Goal: Task Accomplishment & Management: Use online tool/utility

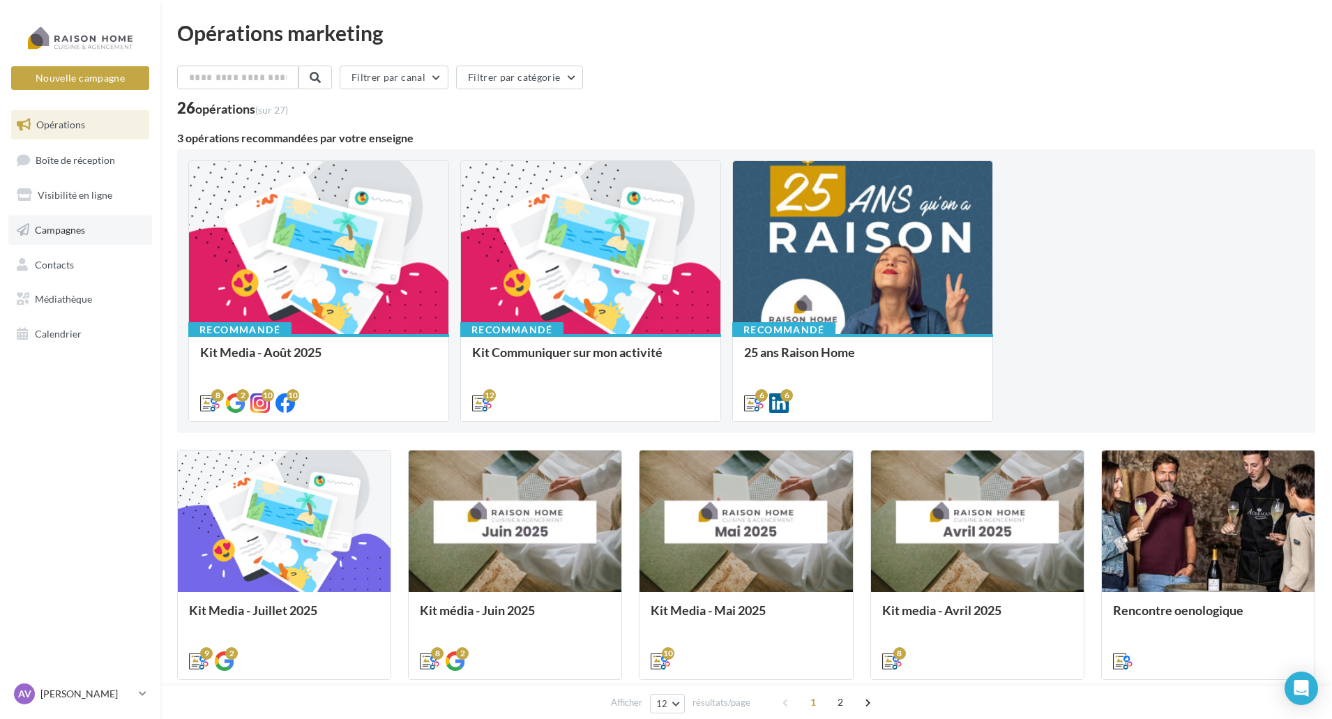
click at [59, 229] on span "Campagnes" at bounding box center [60, 230] width 50 height 12
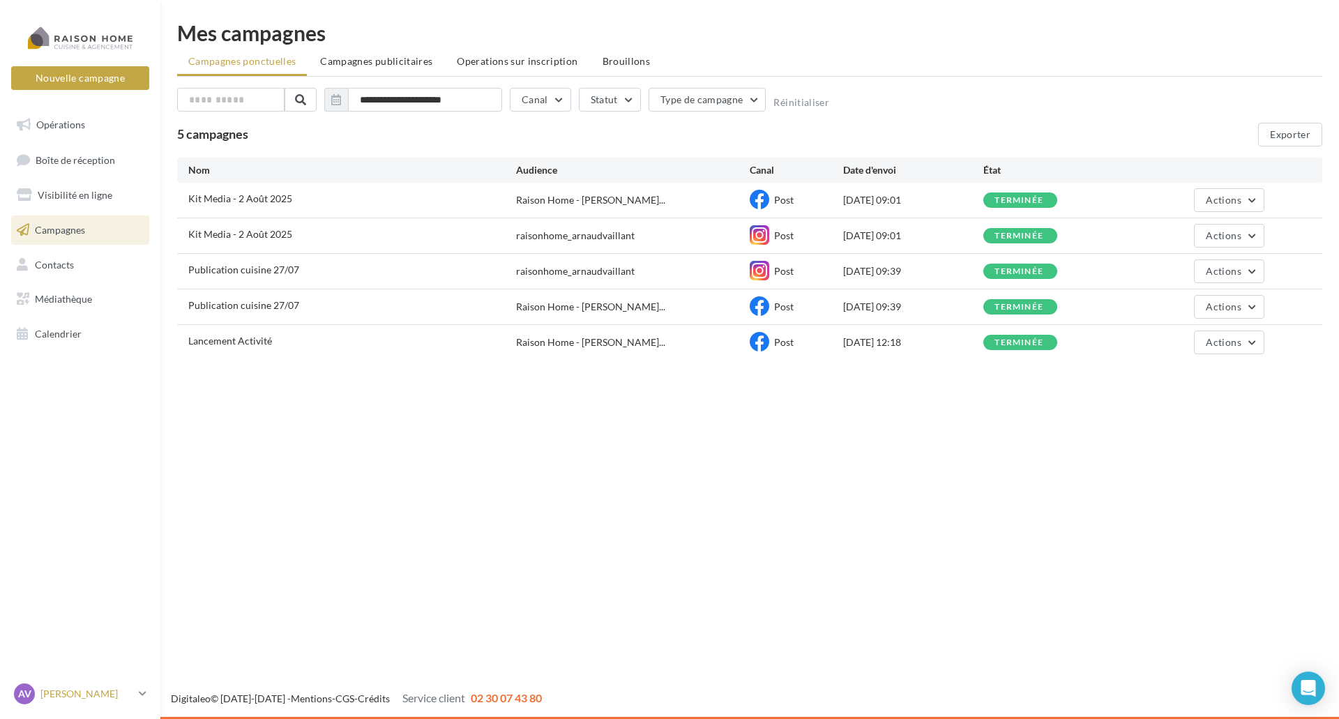
click at [73, 695] on p "[PERSON_NAME]" at bounding box center [86, 694] width 93 height 14
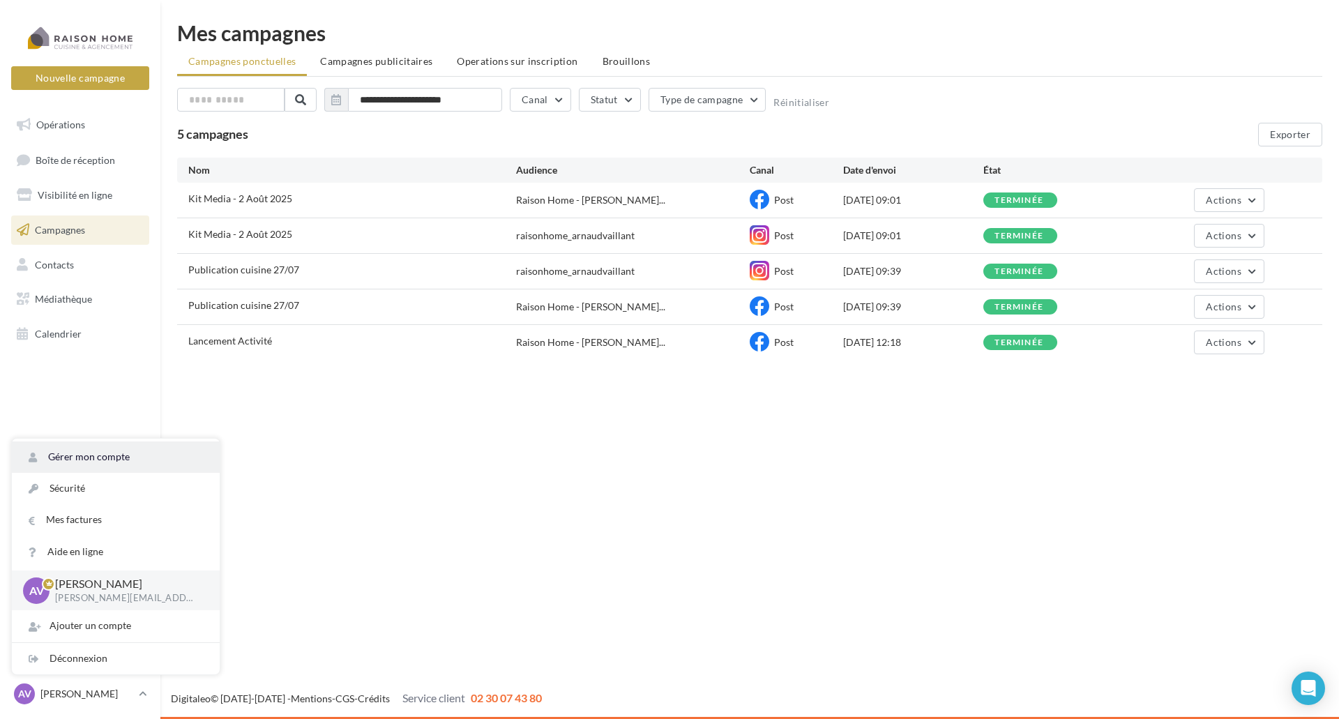
click at [120, 453] on link "Gérer mon compte" at bounding box center [116, 456] width 208 height 31
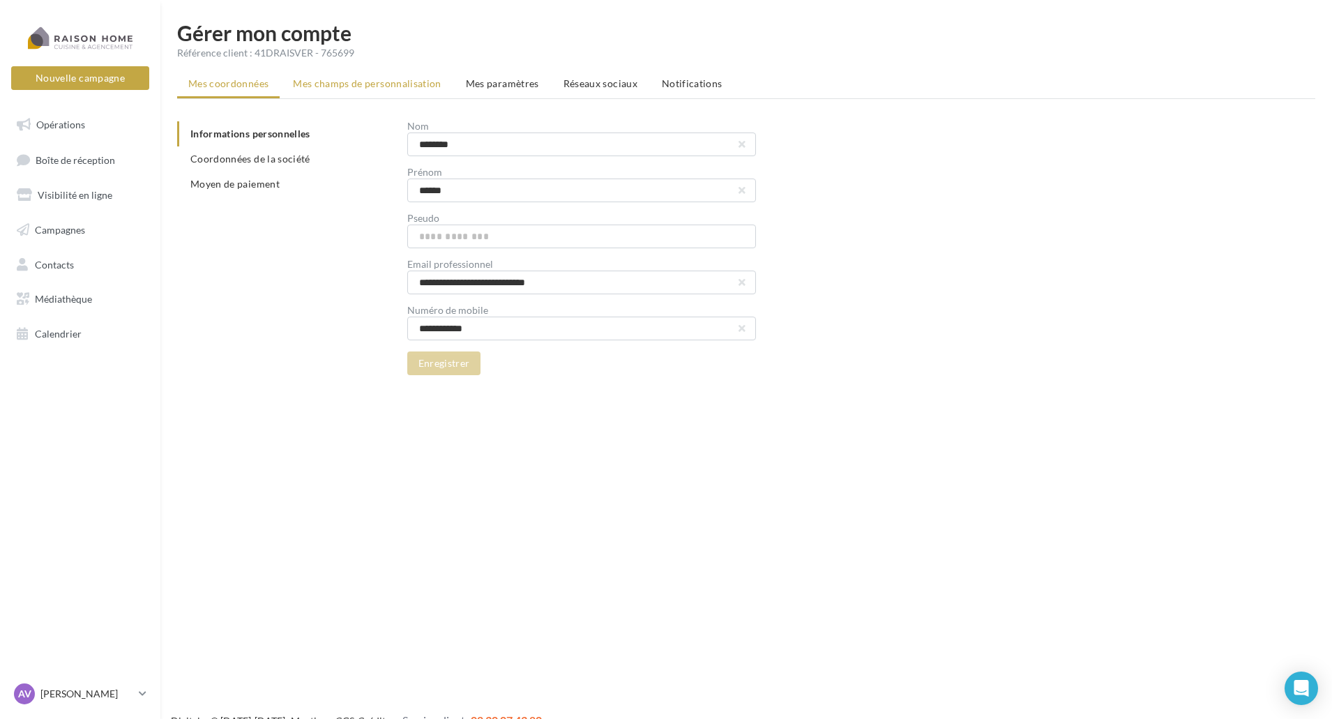
click at [411, 86] on span "Mes champs de personnalisation" at bounding box center [367, 83] width 149 height 12
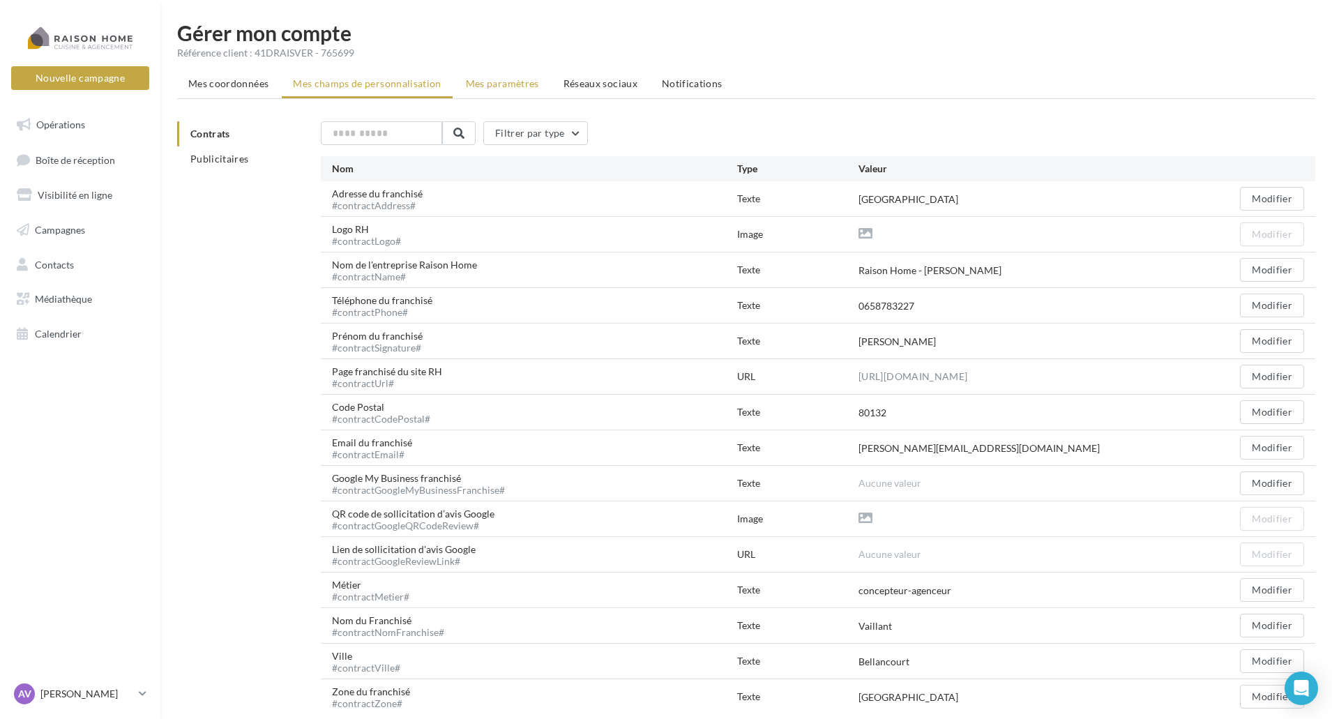
click at [527, 89] on li "Mes paramètres" at bounding box center [503, 83] width 96 height 25
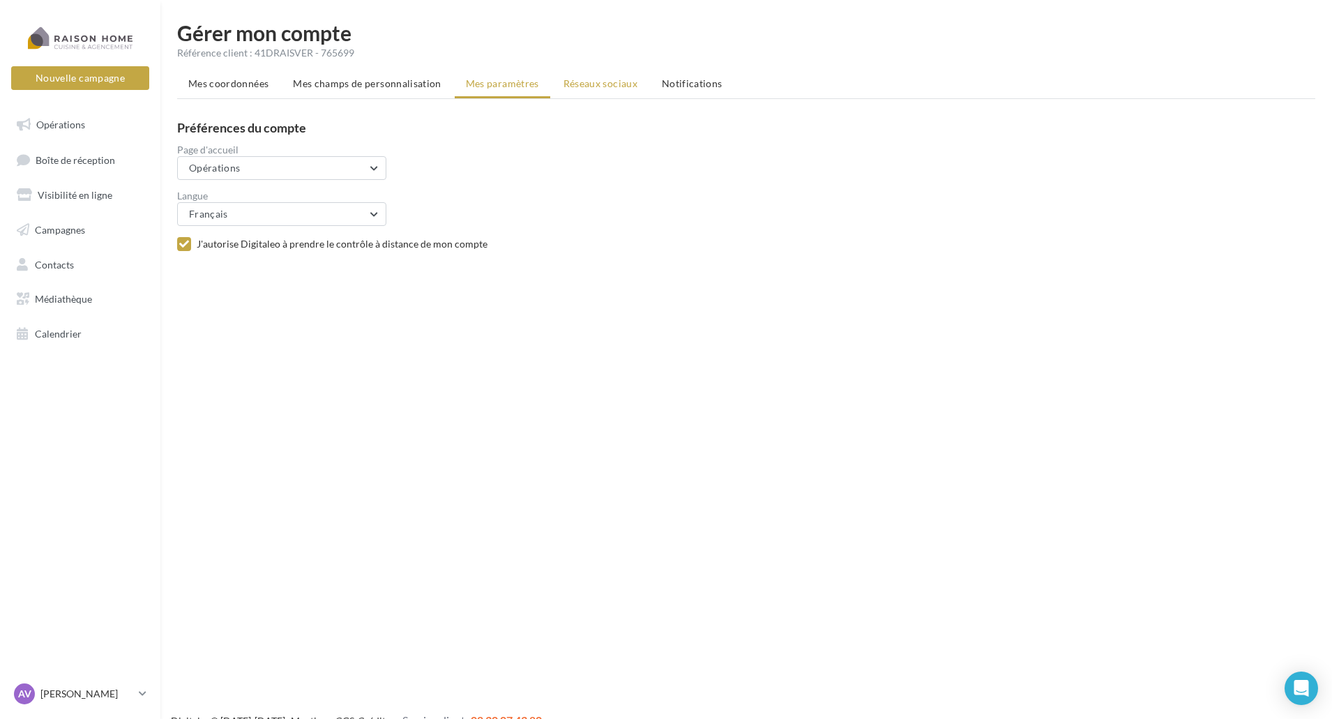
click at [586, 80] on span "Réseaux sociaux" at bounding box center [600, 83] width 74 height 12
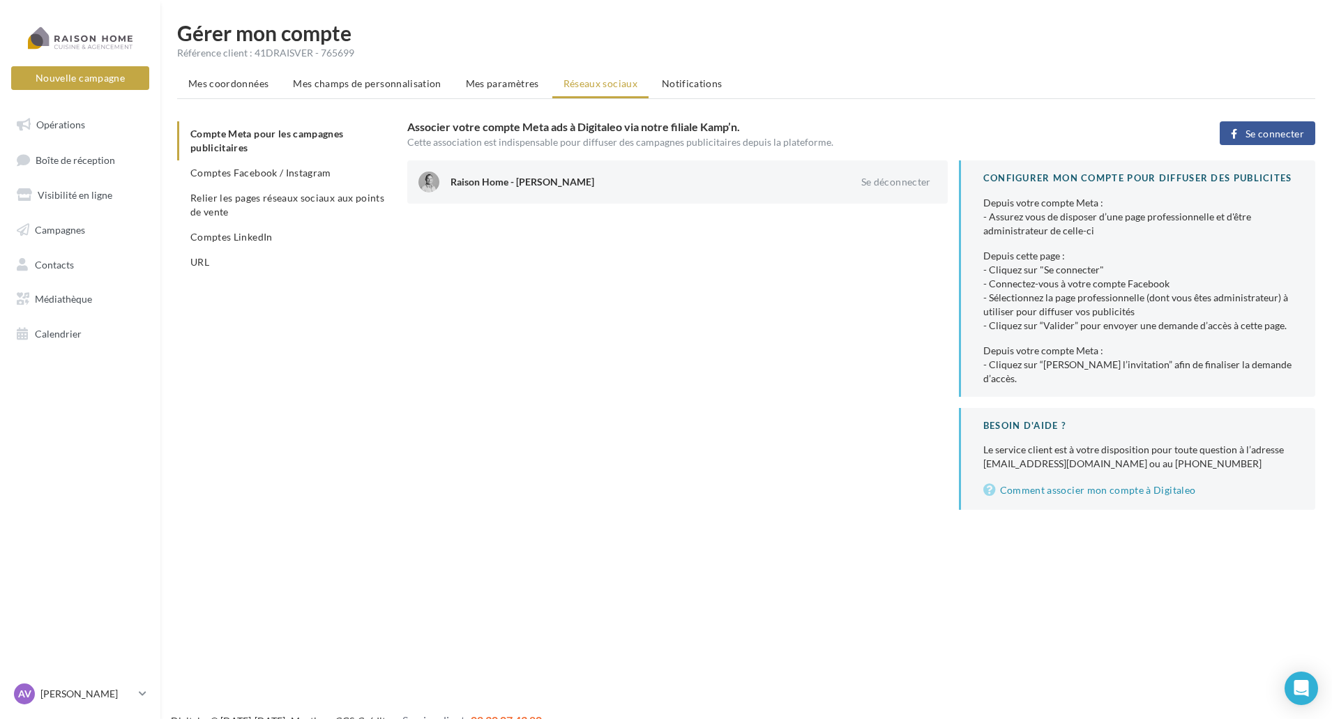
click at [340, 160] on ul "Compte Meta pour les campagnes publicitaires Comptes Facebook / Instagram Relie…" at bounding box center [286, 197] width 219 height 153
click at [343, 166] on li "Comptes Facebook / Instagram" at bounding box center [286, 172] width 219 height 25
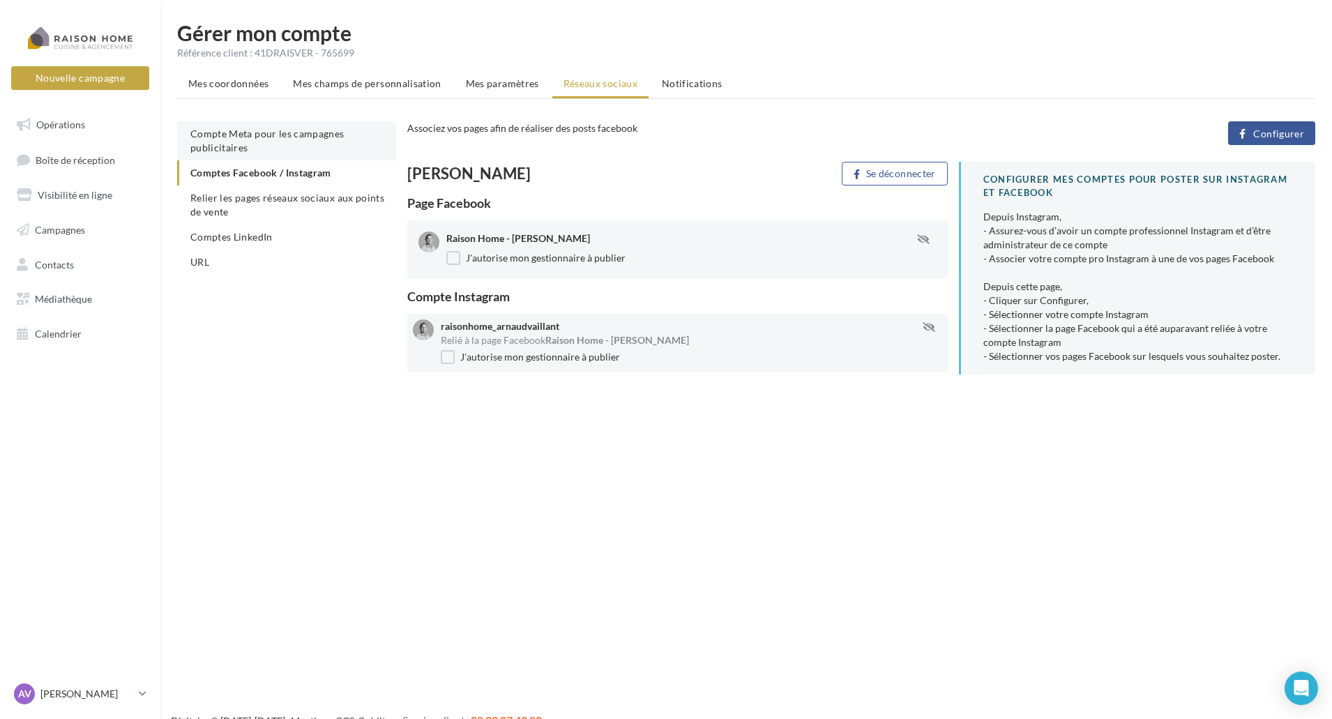
click at [339, 149] on li "Compte Meta pour les campagnes publicitaires" at bounding box center [286, 140] width 219 height 39
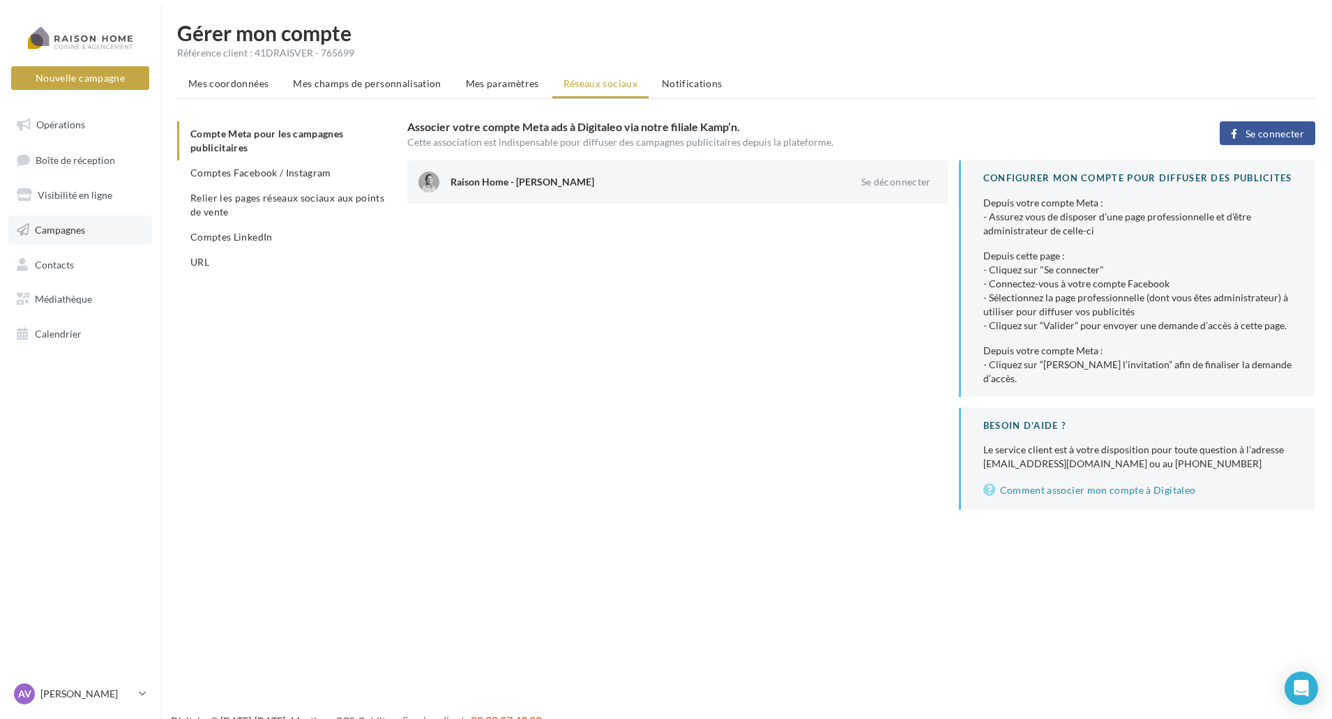
click at [82, 229] on span "Campagnes" at bounding box center [60, 230] width 50 height 12
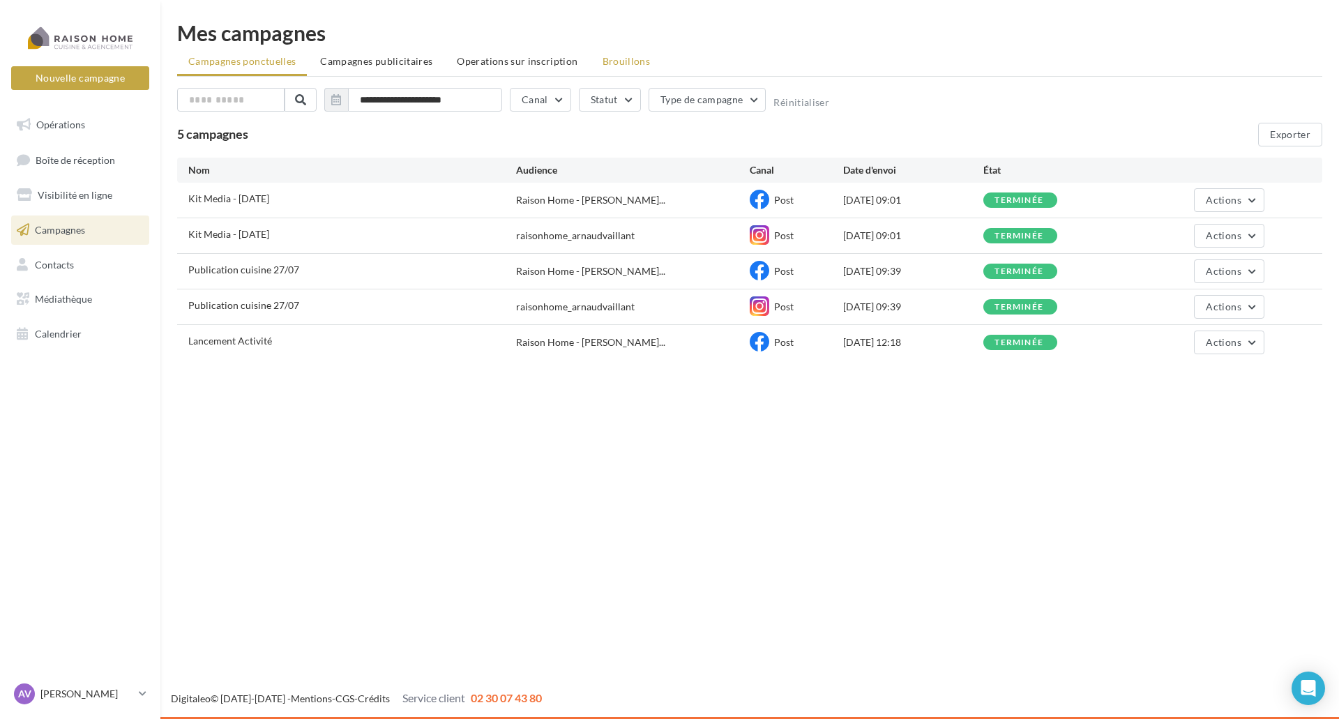
click at [604, 64] on span "Brouillons" at bounding box center [627, 61] width 48 height 12
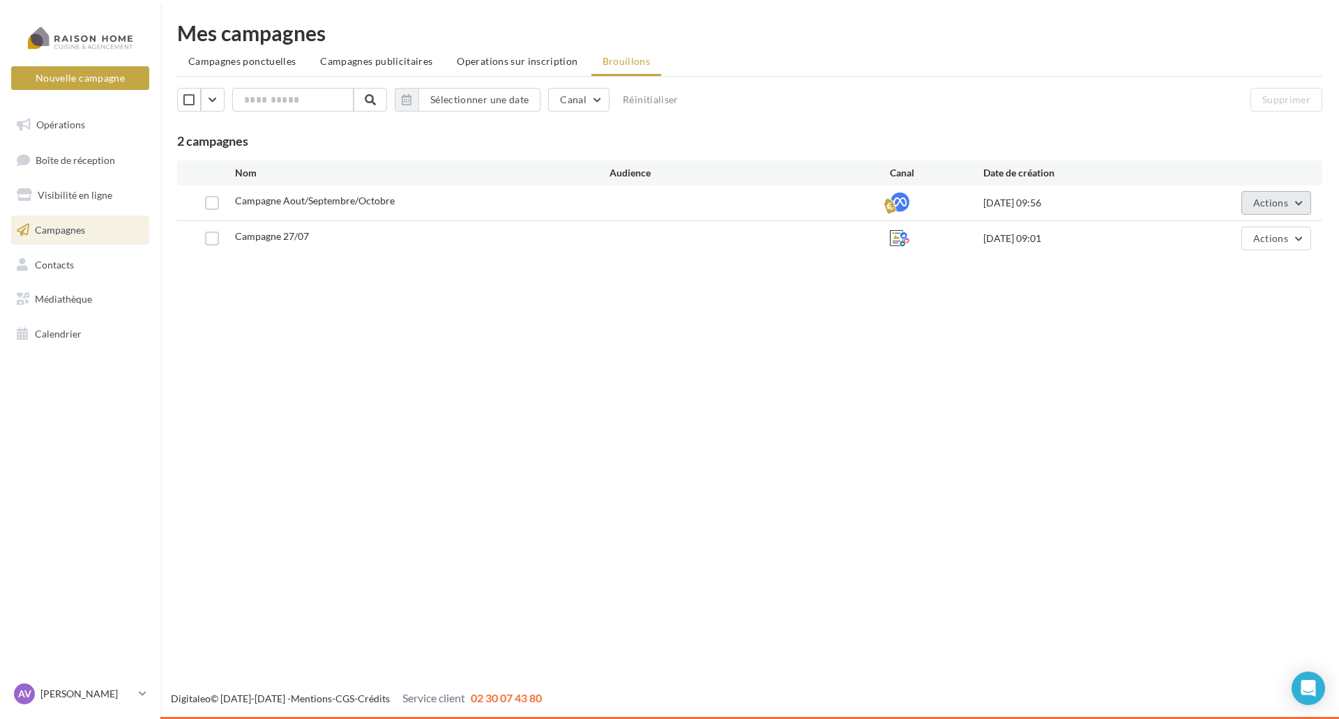
click at [1278, 202] on span "Actions" at bounding box center [1270, 203] width 35 height 12
click at [1238, 230] on button "Editer" at bounding box center [1241, 236] width 139 height 36
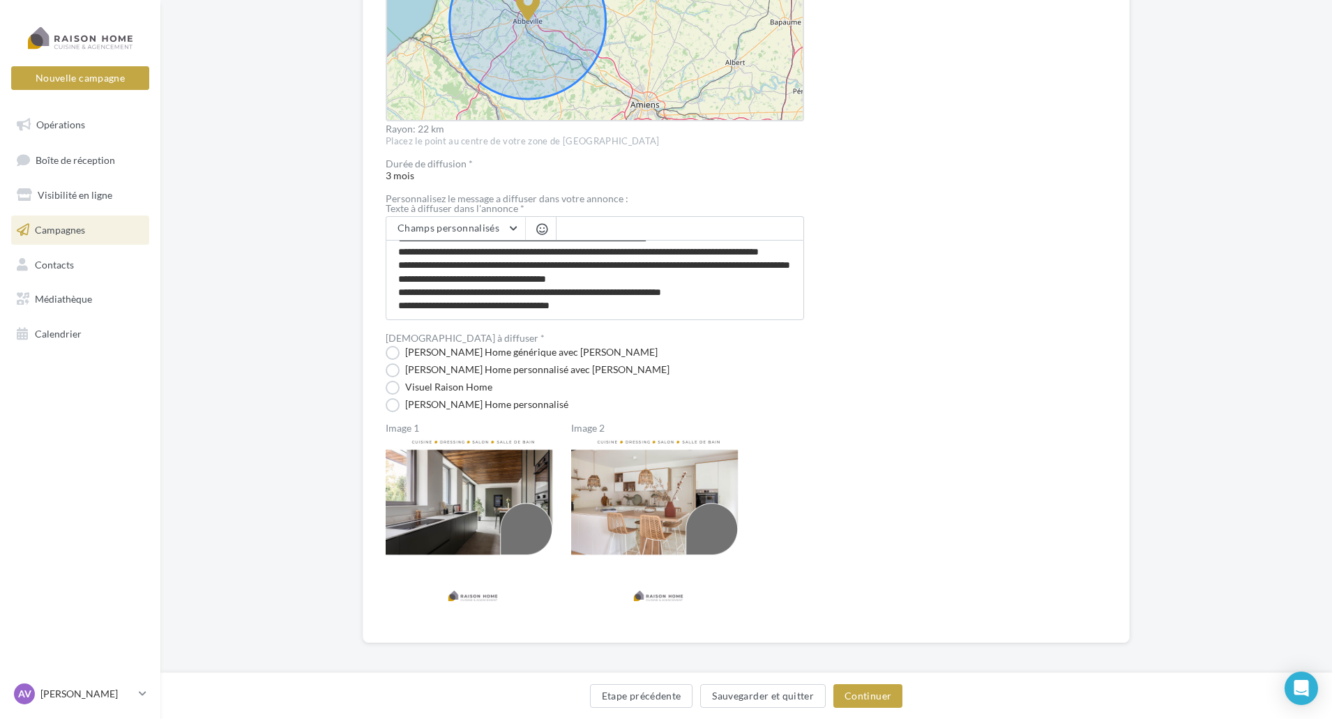
scroll to position [589, 0]
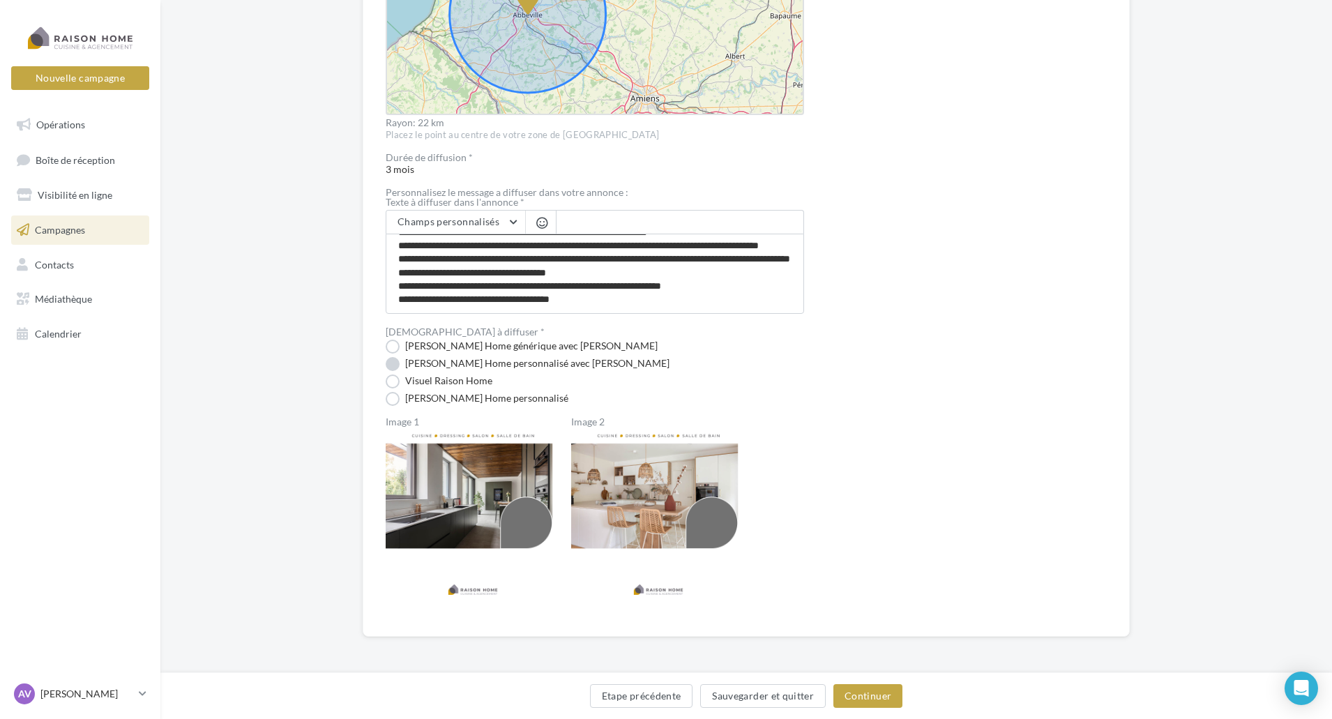
click at [393, 361] on label "[PERSON_NAME] Home personnalisé avec [PERSON_NAME]" at bounding box center [528, 364] width 284 height 14
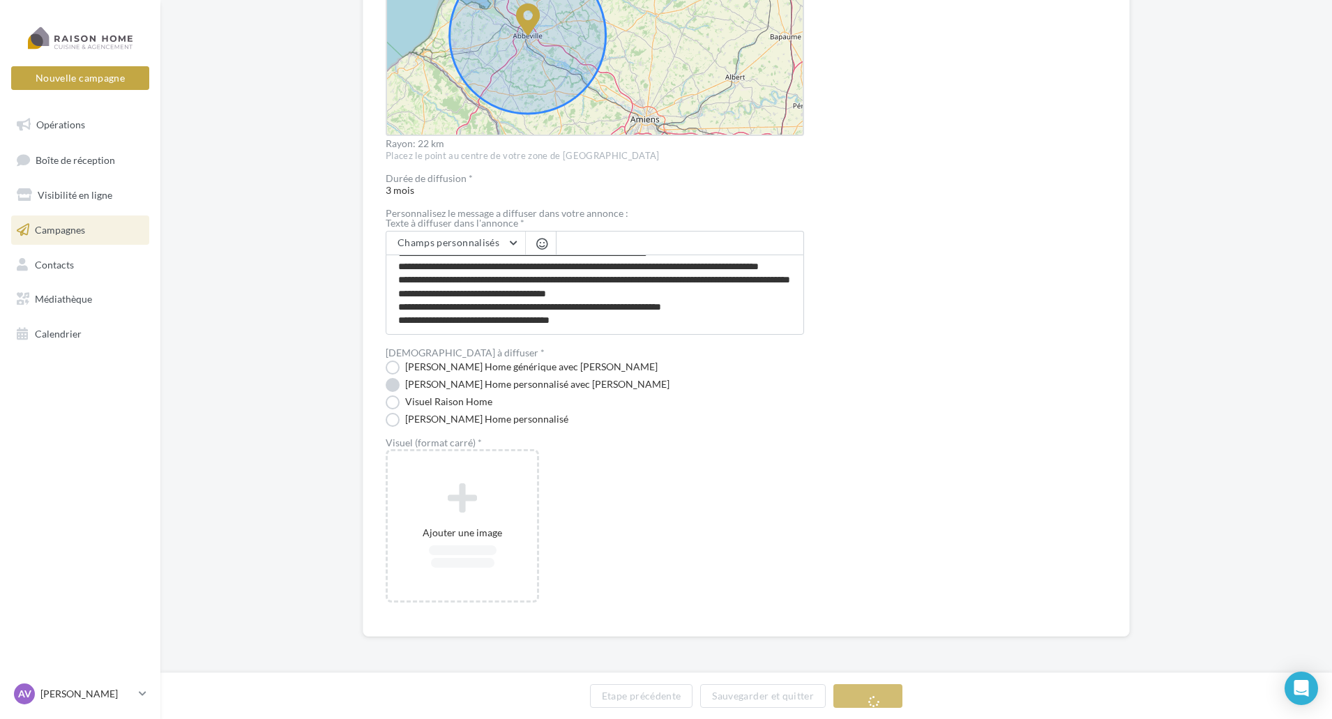
scroll to position [568, 0]
click at [396, 361] on label "[PERSON_NAME] Home générique avec [PERSON_NAME]" at bounding box center [522, 368] width 272 height 14
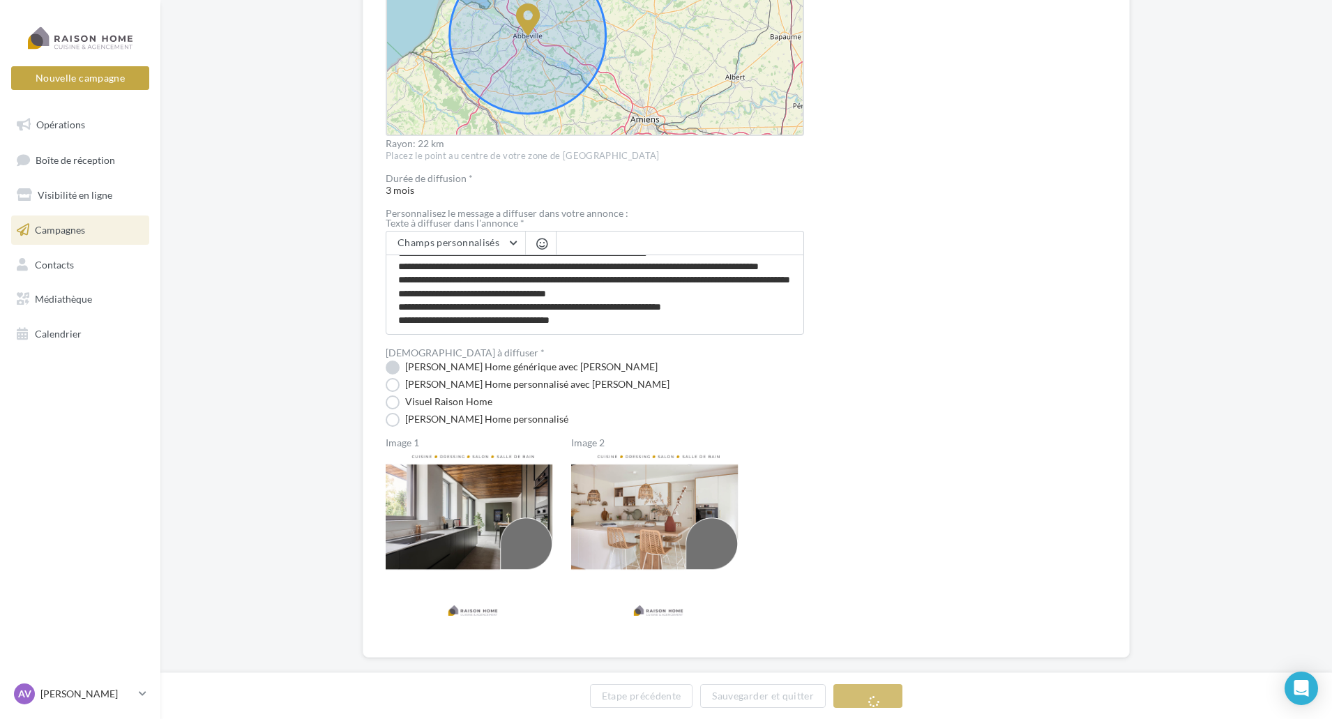
scroll to position [589, 0]
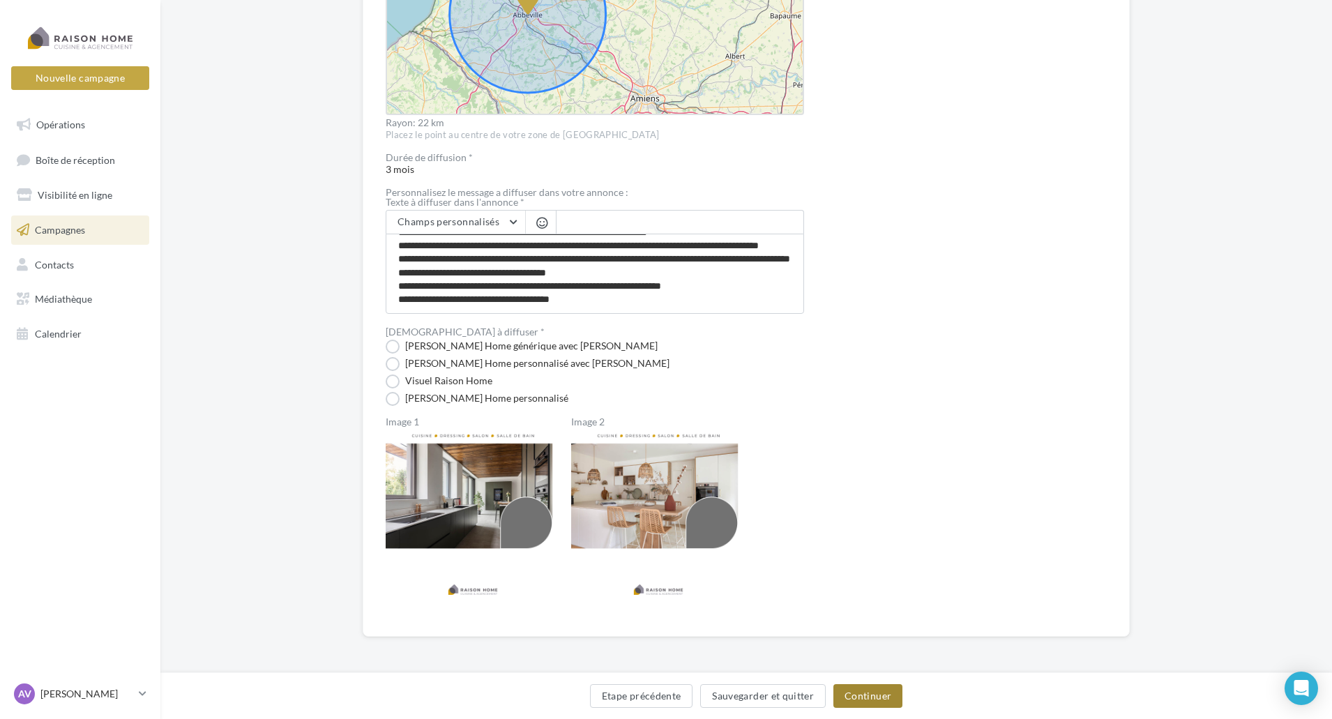
click at [884, 692] on button "Continuer" at bounding box center [867, 696] width 69 height 24
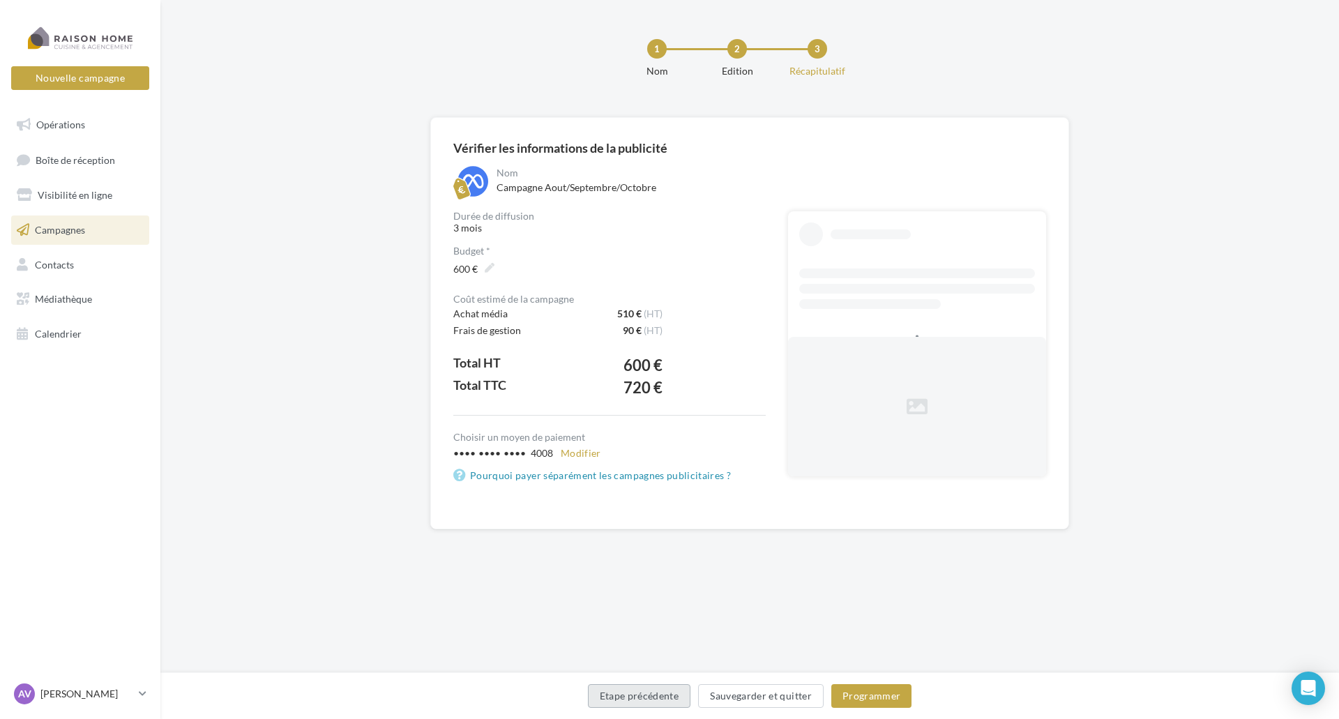
click at [676, 696] on button "Etape précédente" at bounding box center [639, 696] width 103 height 24
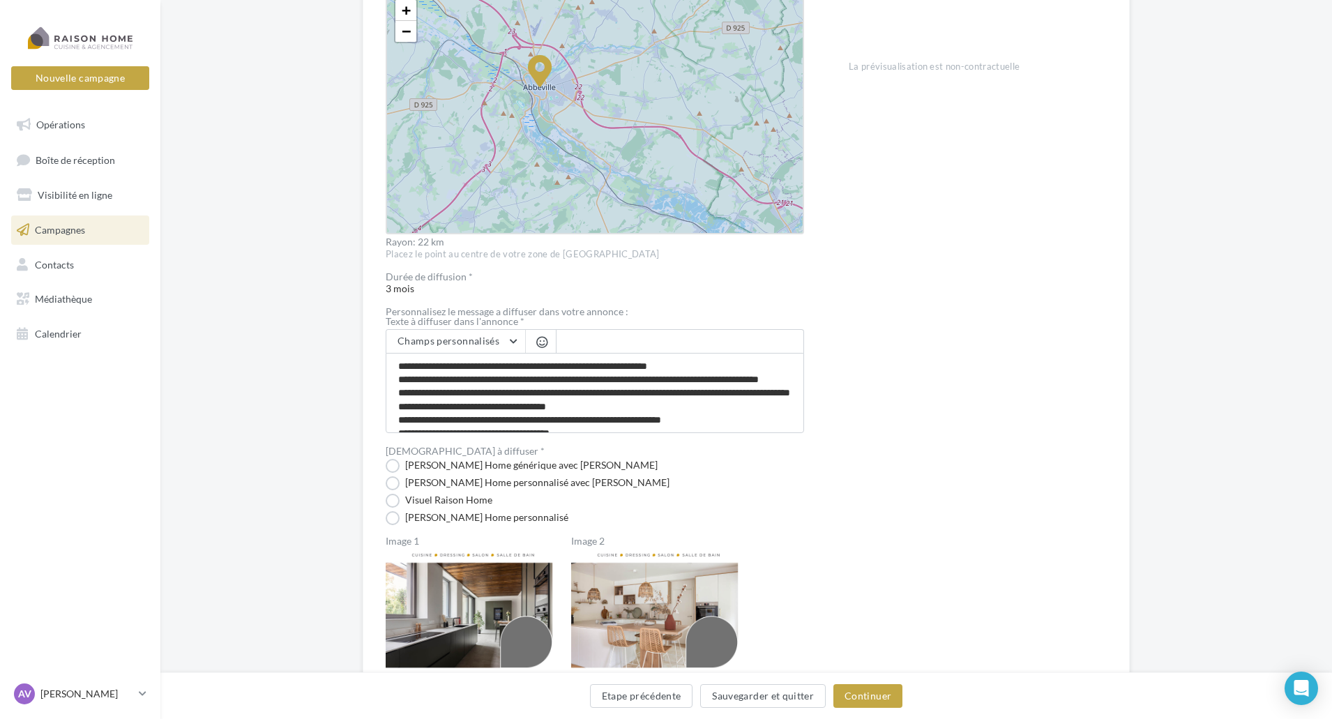
scroll to position [519, 0]
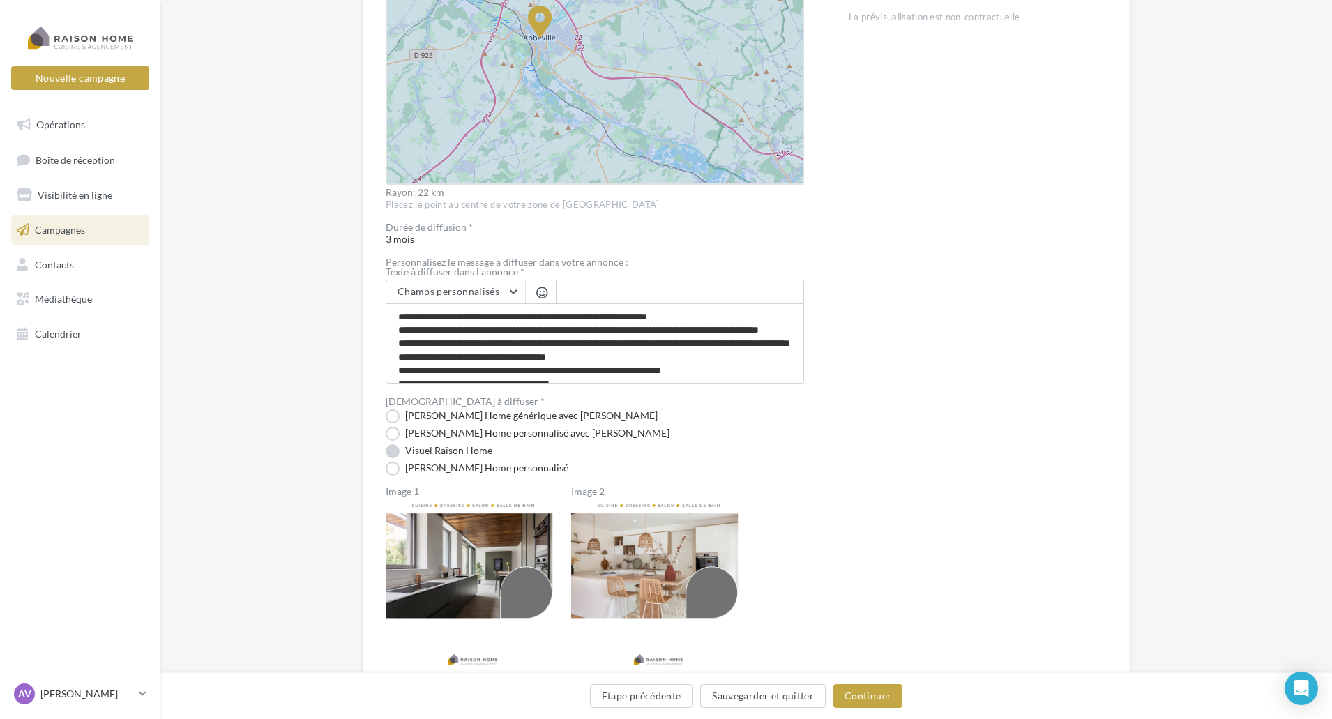
click at [395, 454] on label "Visuel Raison Home" at bounding box center [439, 451] width 107 height 14
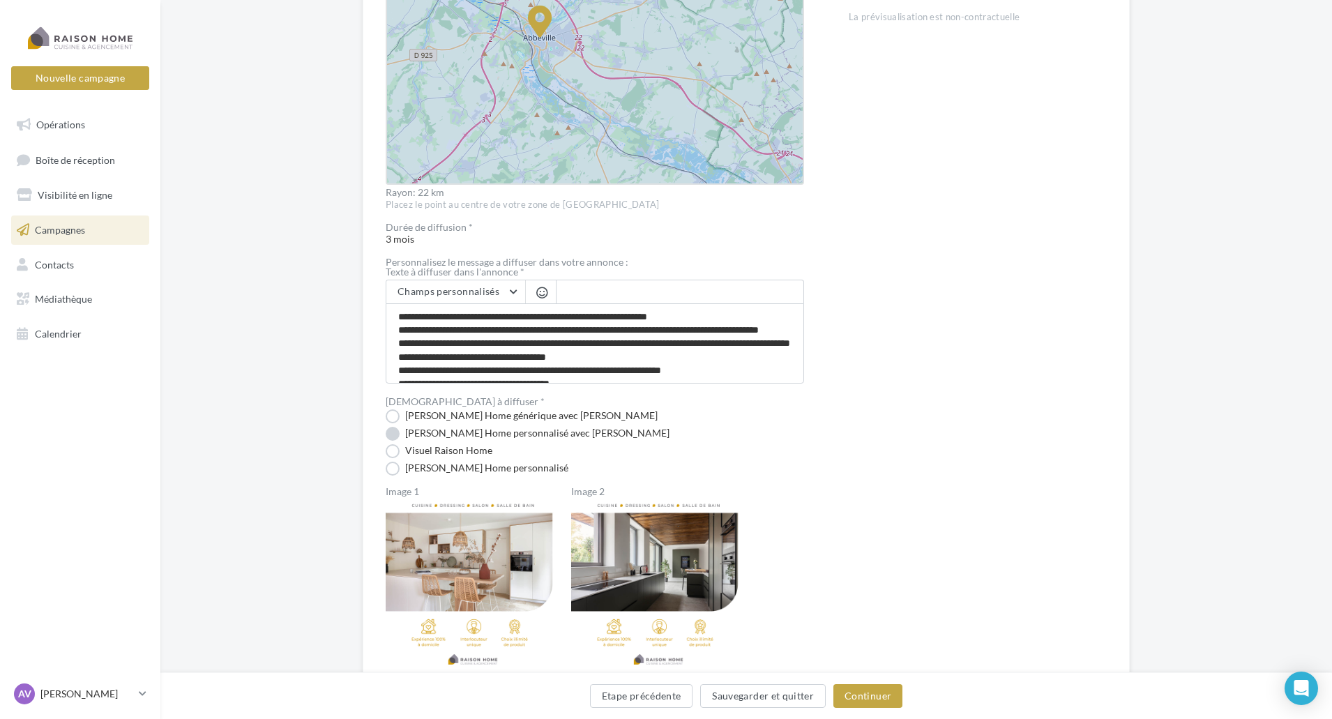
click at [395, 433] on label "[PERSON_NAME] Home personnalisé avec [PERSON_NAME]" at bounding box center [528, 434] width 284 height 14
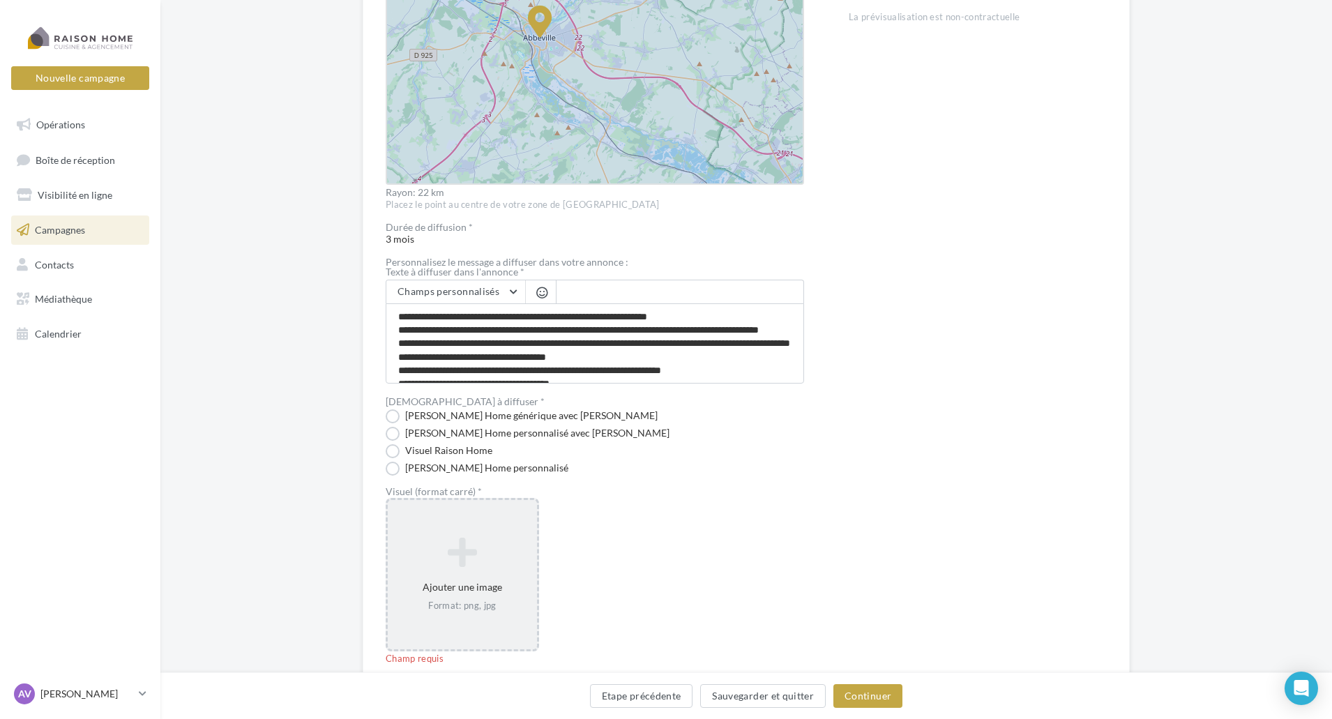
click at [462, 561] on icon at bounding box center [462, 552] width 138 height 33
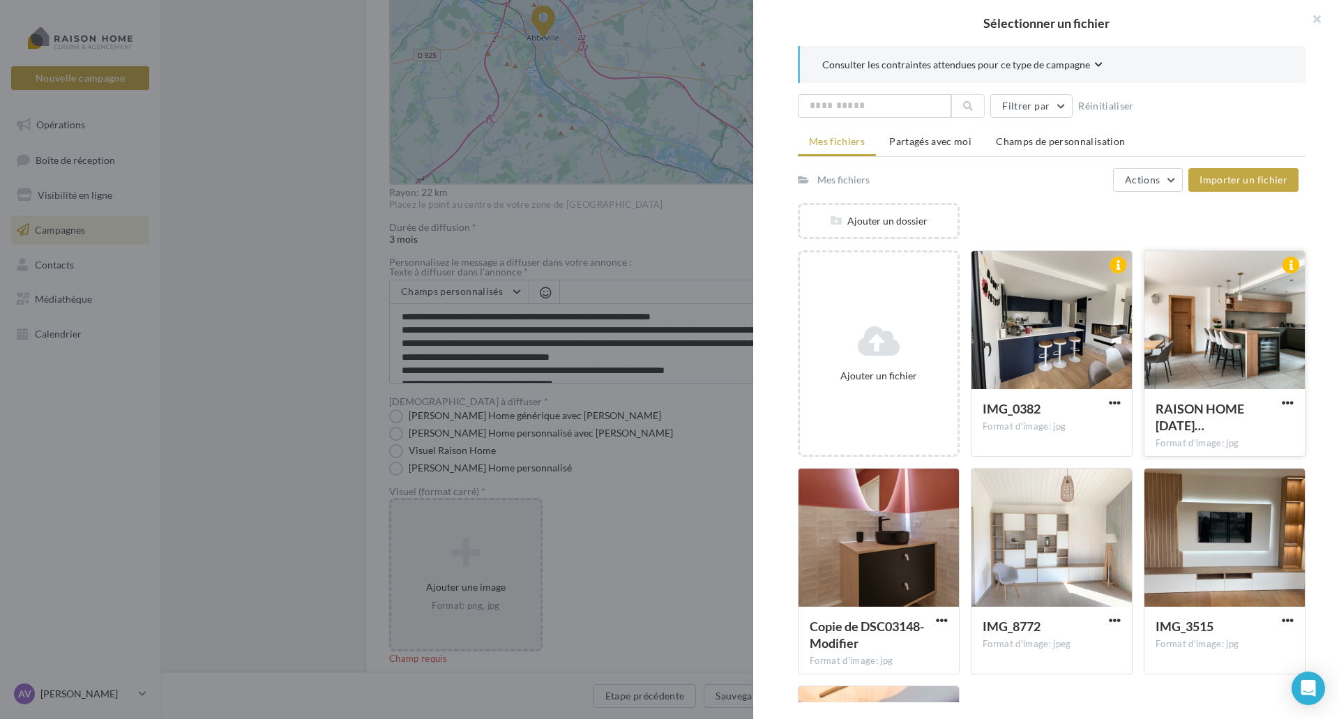
click at [1183, 341] on div at bounding box center [1224, 320] width 160 height 139
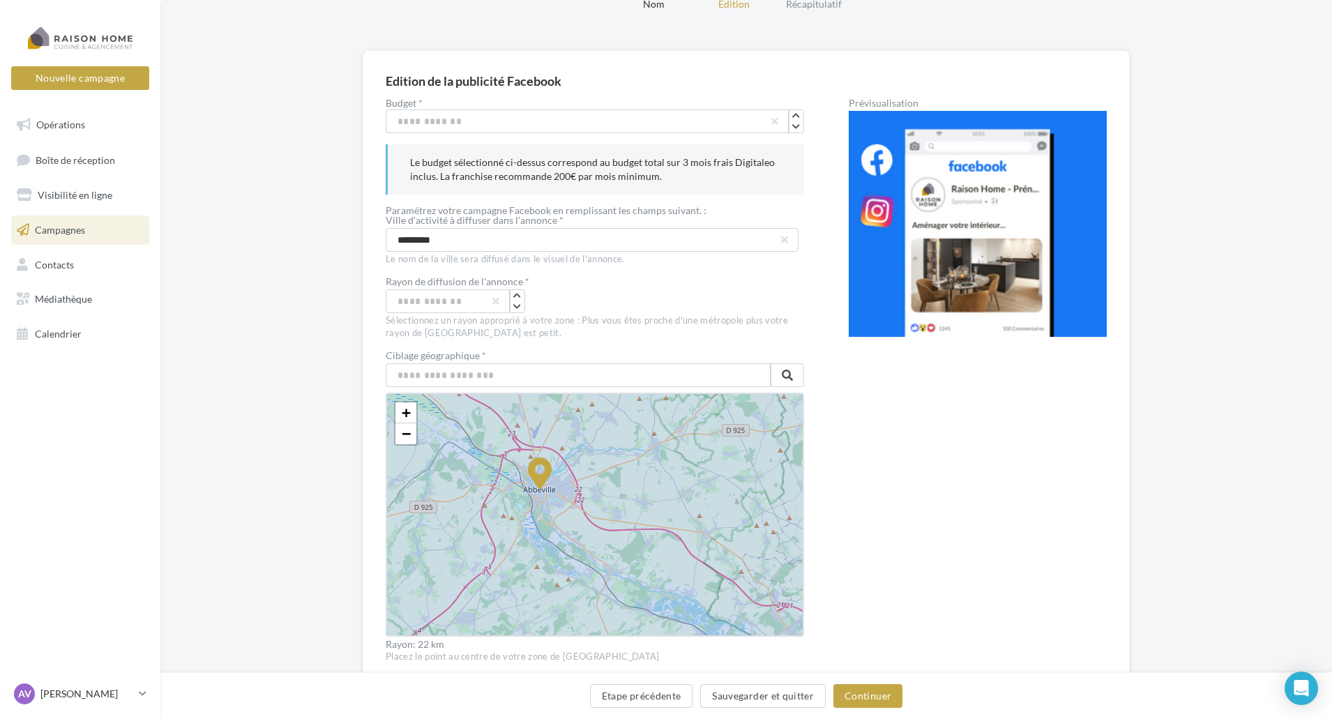
scroll to position [0, 0]
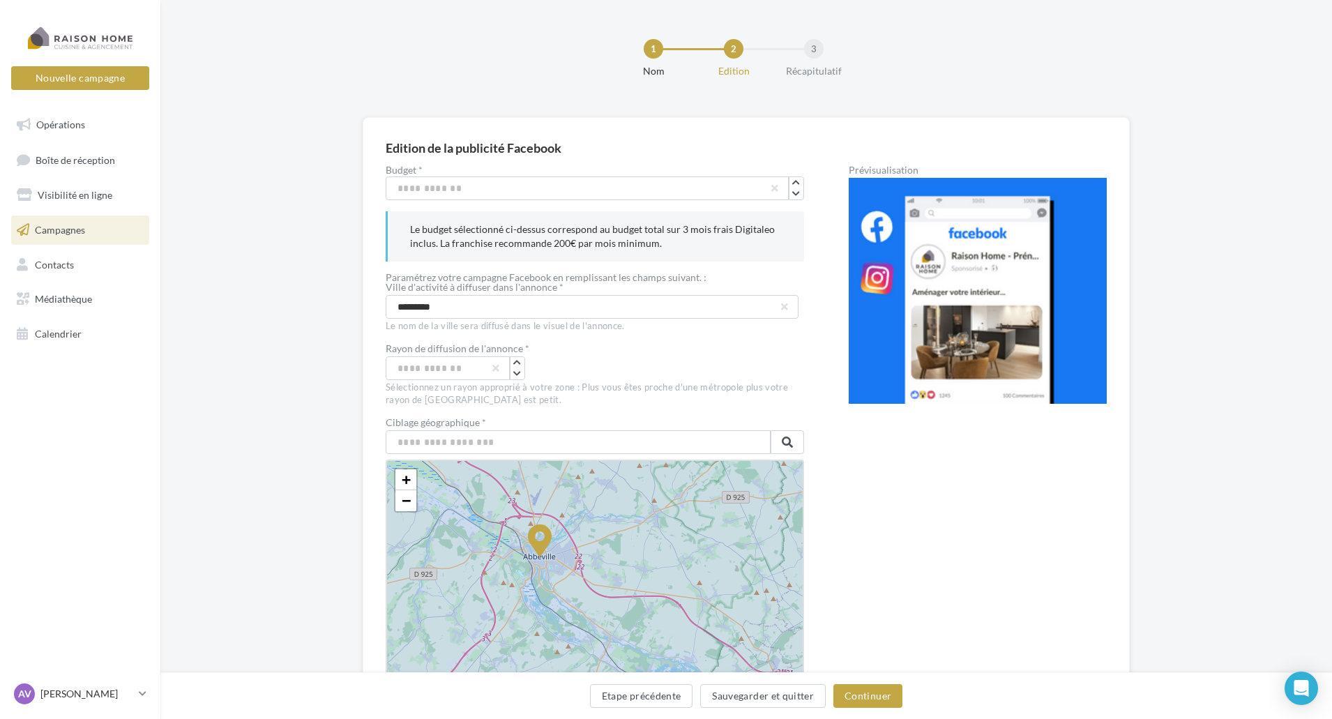
drag, startPoint x: 888, startPoint y: 167, endPoint x: 881, endPoint y: 160, distance: 9.9
click at [881, 160] on div "Edition de la publicité Facebook Budget * *** Le budget sélectionné ci-dessus c…" at bounding box center [746, 660] width 721 height 1041
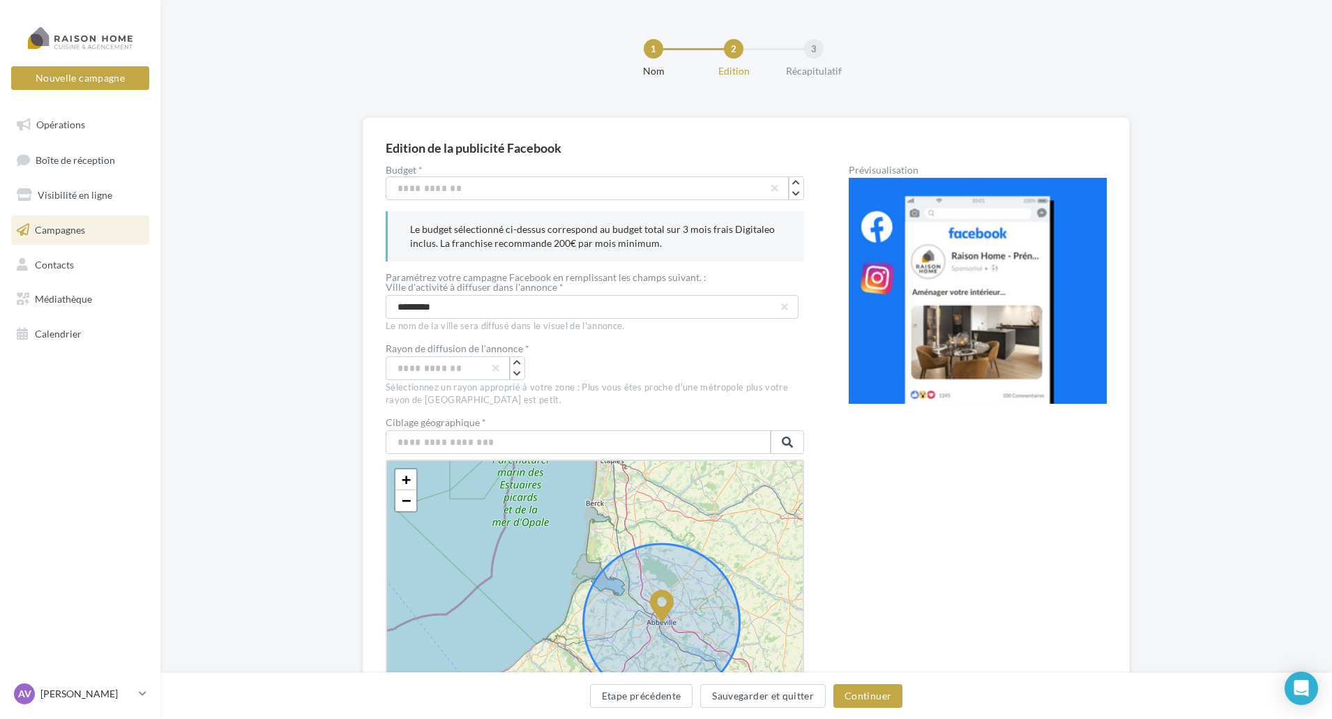
click at [919, 172] on div "Prévisualisation" at bounding box center [978, 170] width 258 height 10
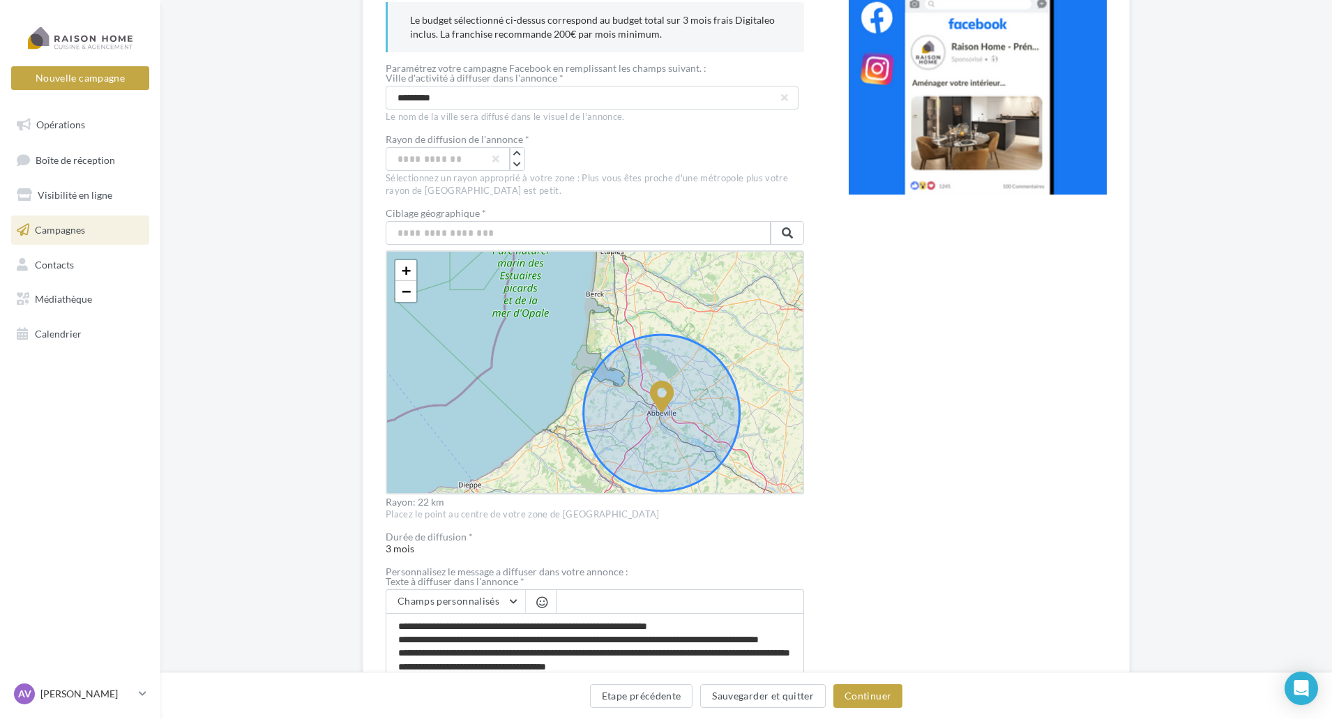
scroll to position [558, 0]
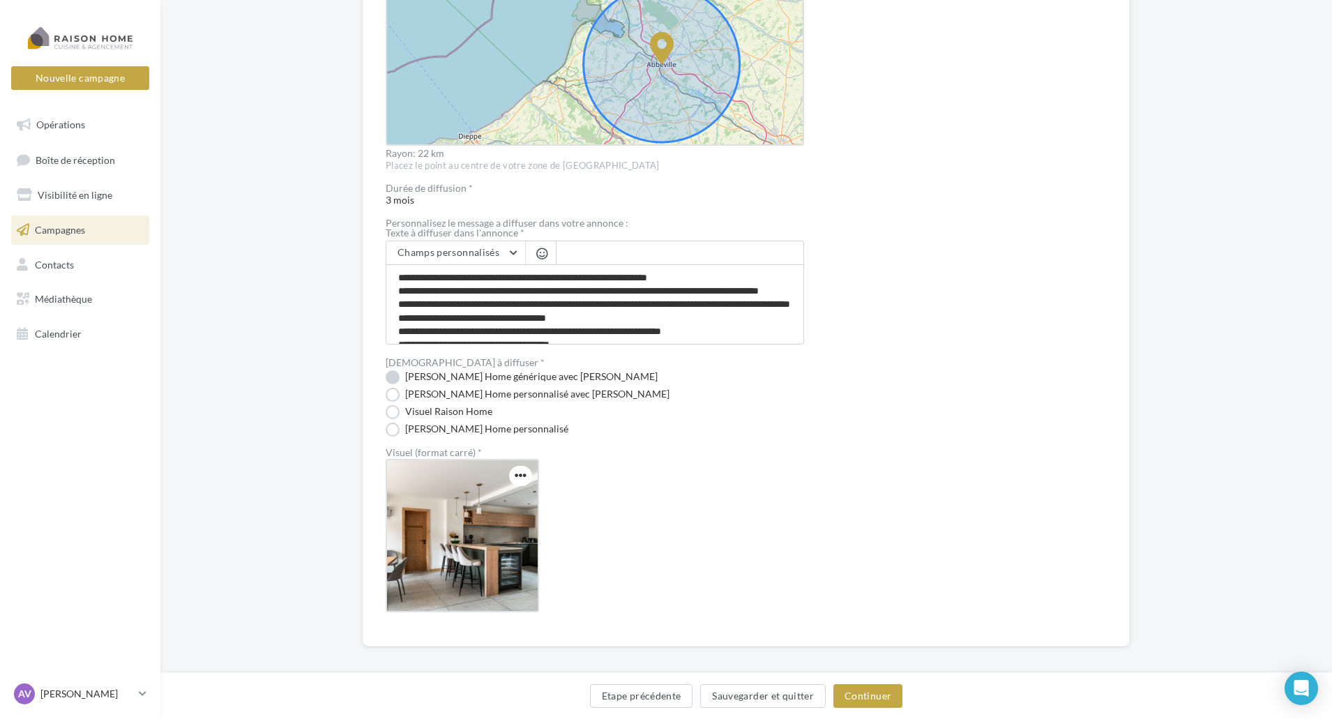
click at [390, 377] on label "[PERSON_NAME] Home générique avec [PERSON_NAME]" at bounding box center [522, 377] width 272 height 14
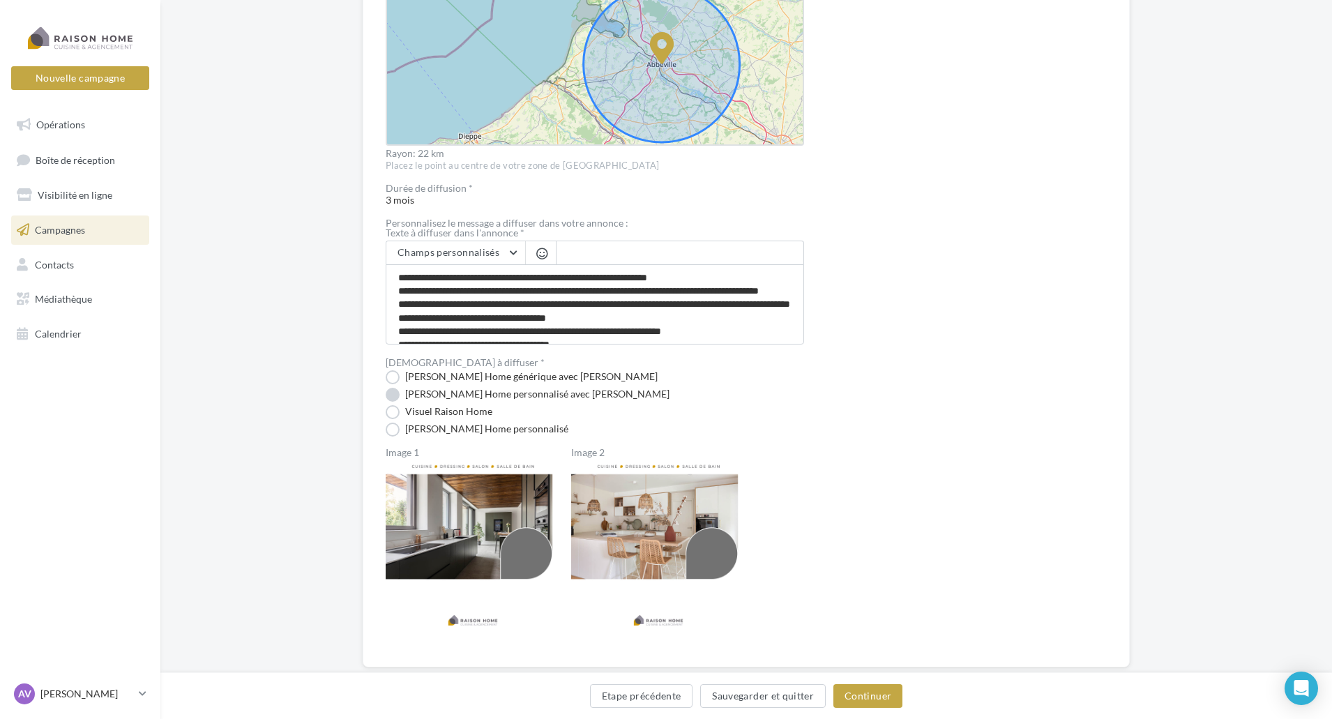
click at [397, 394] on label "[PERSON_NAME] Home personnalisé avec [PERSON_NAME]" at bounding box center [528, 395] width 284 height 14
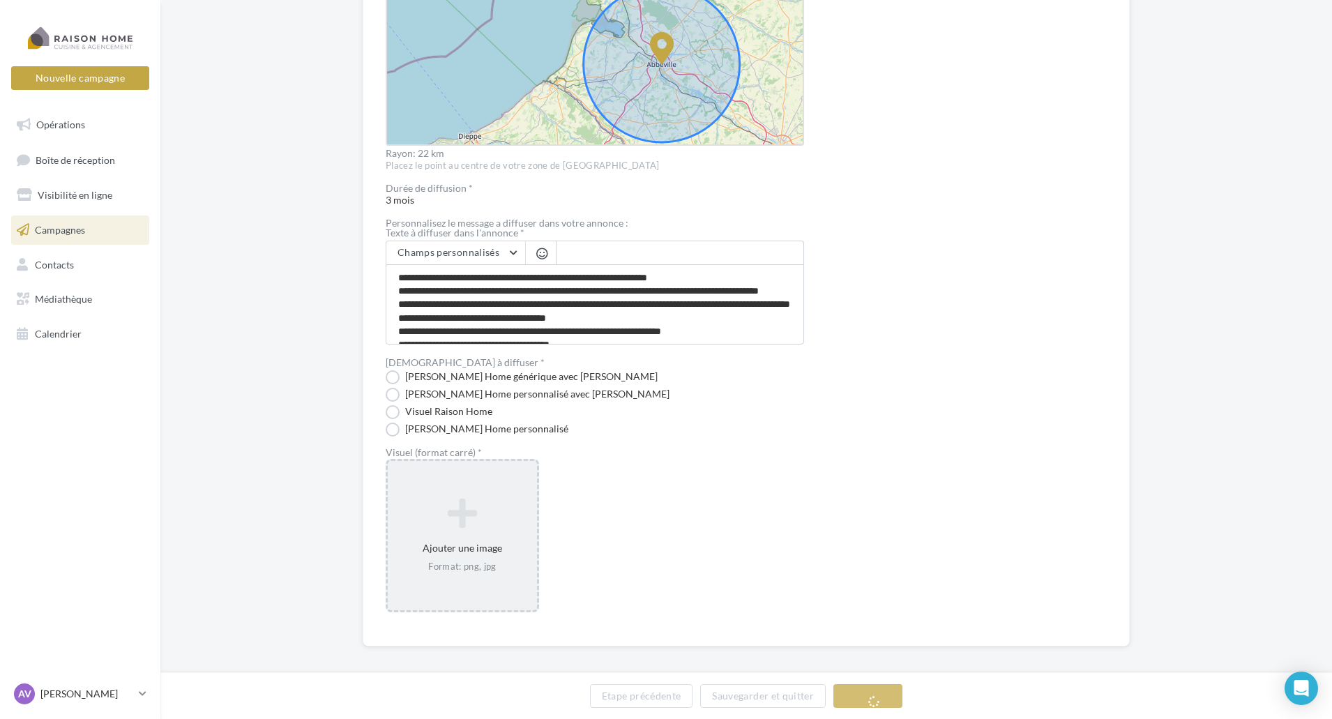
click at [488, 547] on div "Ajouter une image Format: png, jpg" at bounding box center [462, 535] width 149 height 89
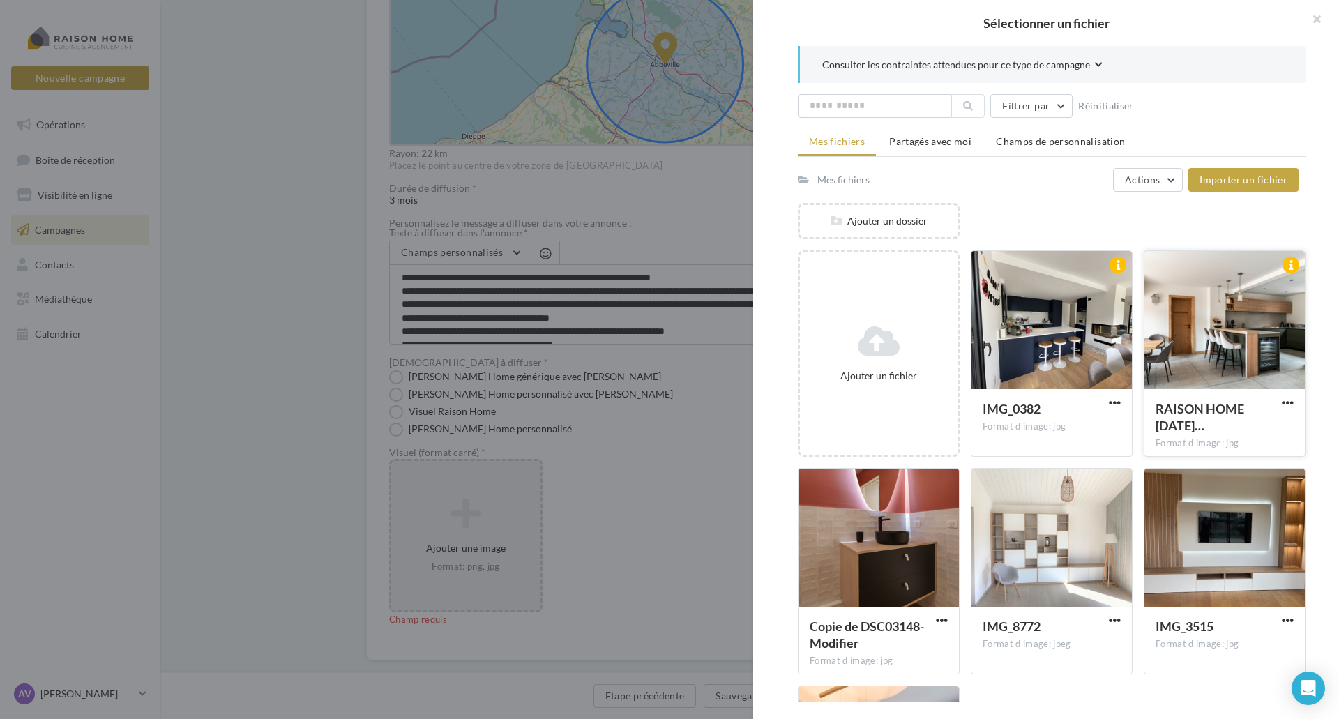
click at [1234, 358] on div at bounding box center [1224, 320] width 160 height 139
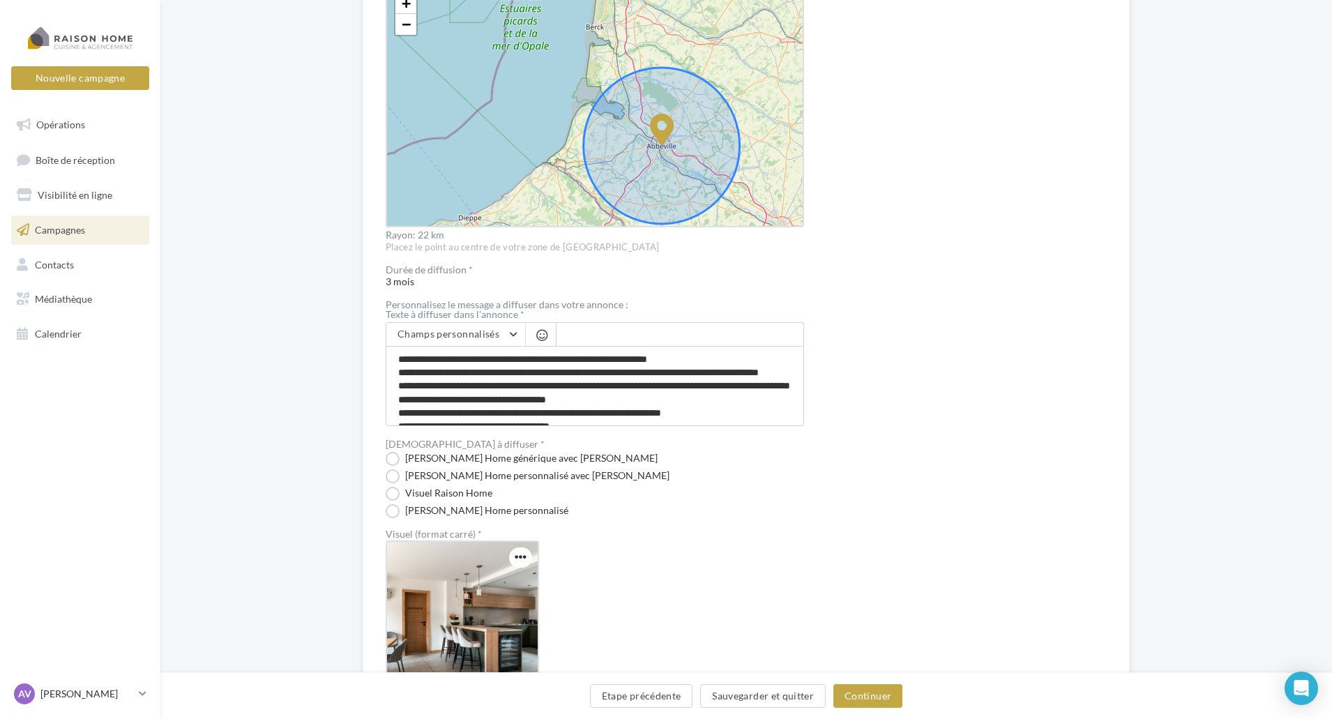
scroll to position [488, 0]
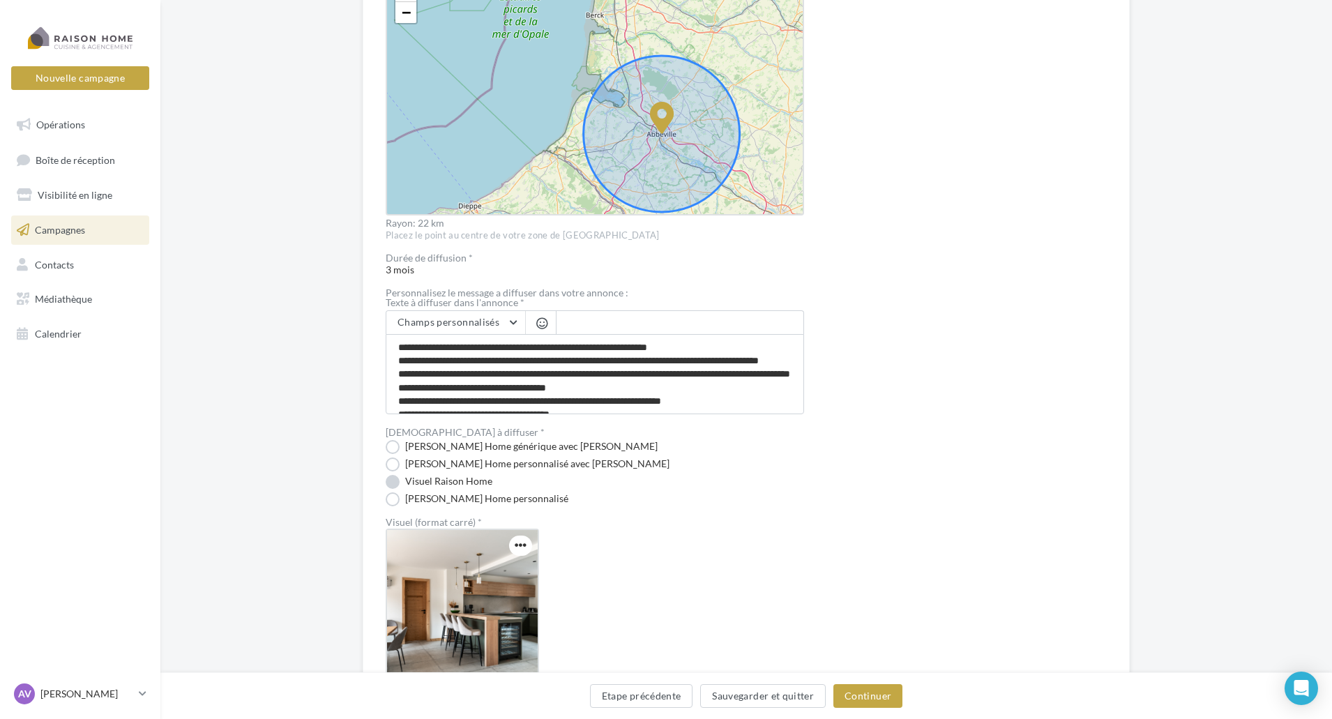
click at [436, 485] on label "Visuel Raison Home" at bounding box center [439, 482] width 107 height 14
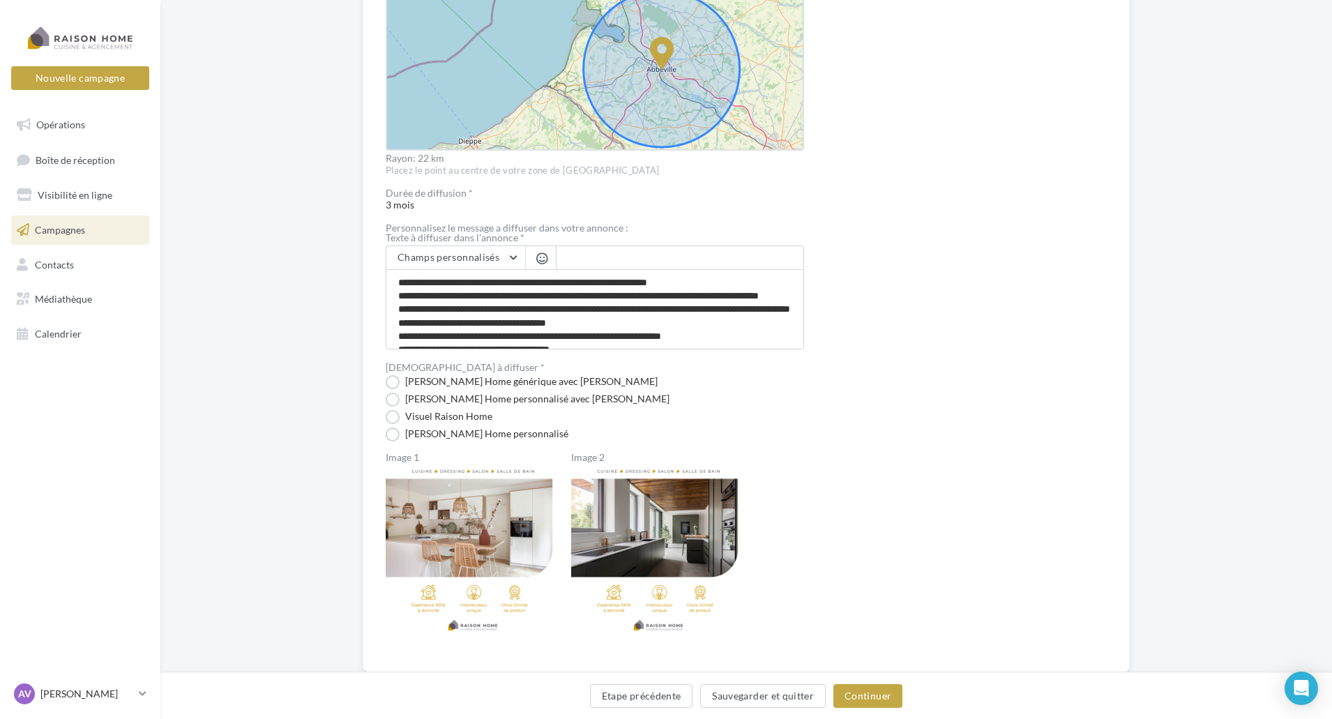
scroll to position [589, 0]
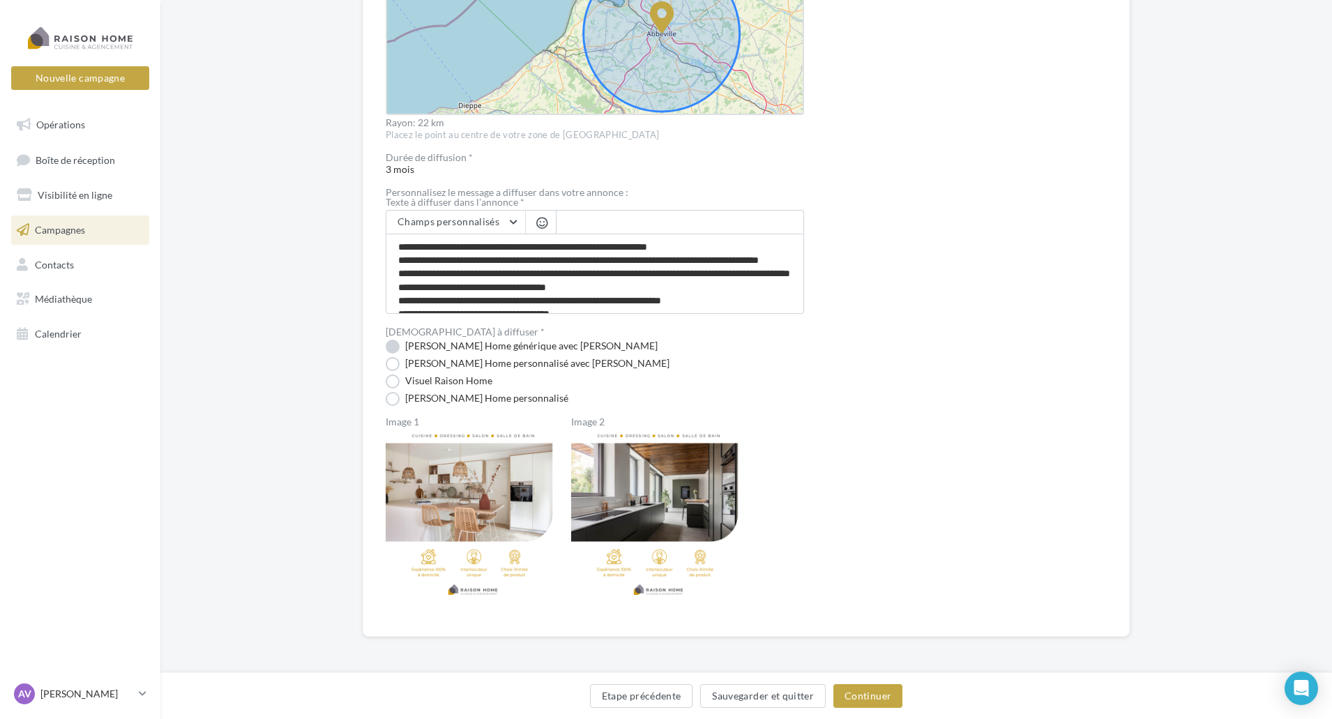
click at [416, 346] on label "[PERSON_NAME] Home générique avec [PERSON_NAME]" at bounding box center [522, 347] width 272 height 14
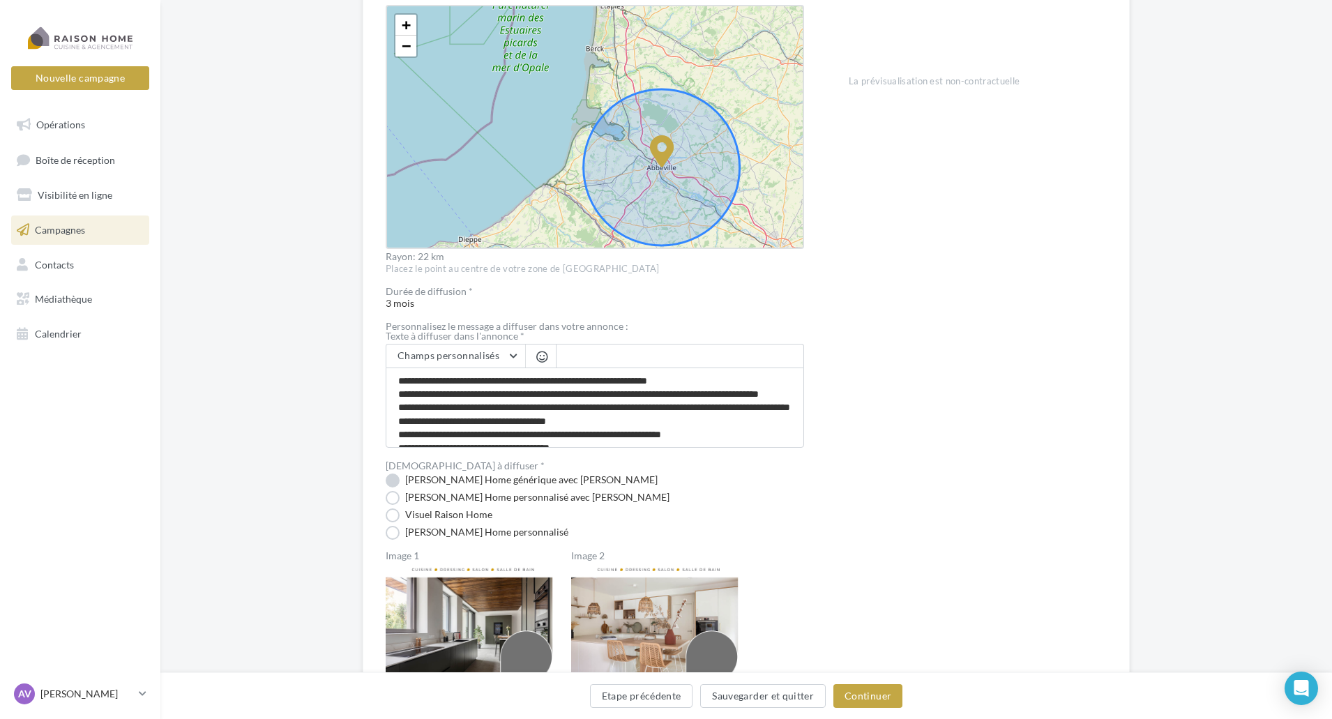
scroll to position [449, 0]
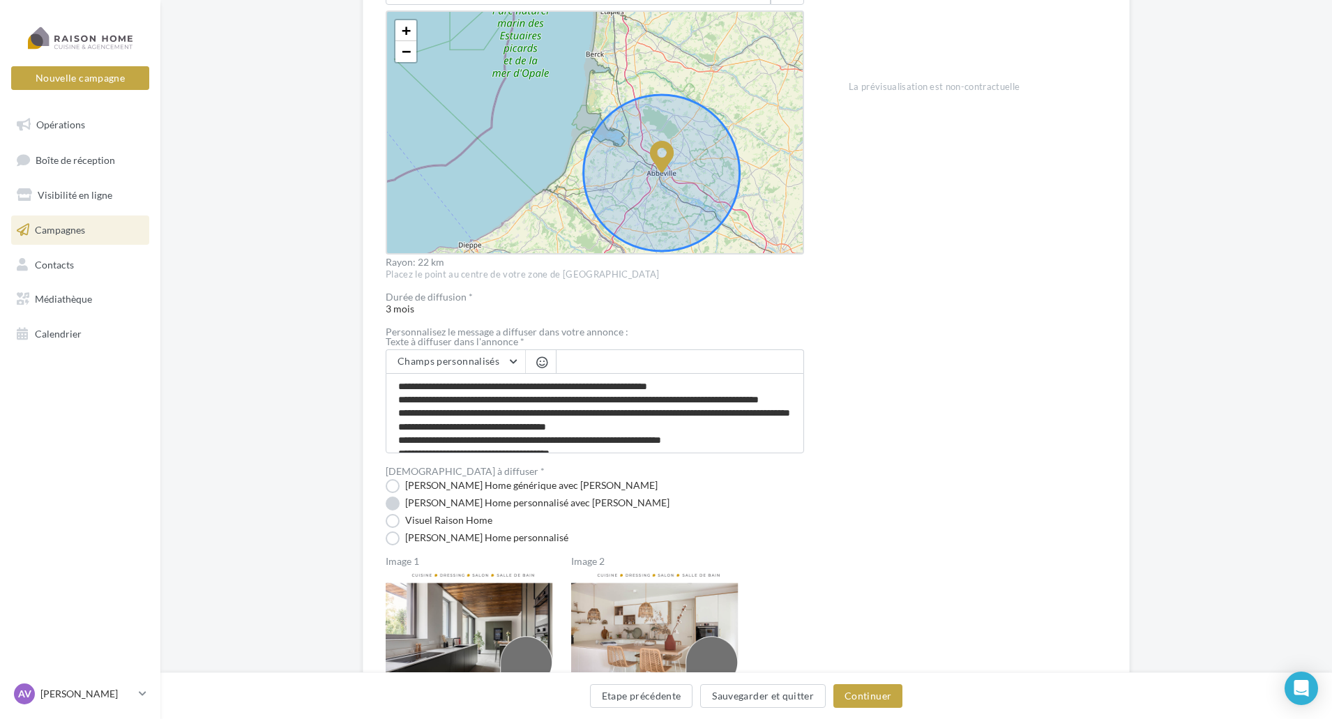
click at [388, 497] on label "[PERSON_NAME] Home personnalisé avec [PERSON_NAME]" at bounding box center [528, 504] width 284 height 14
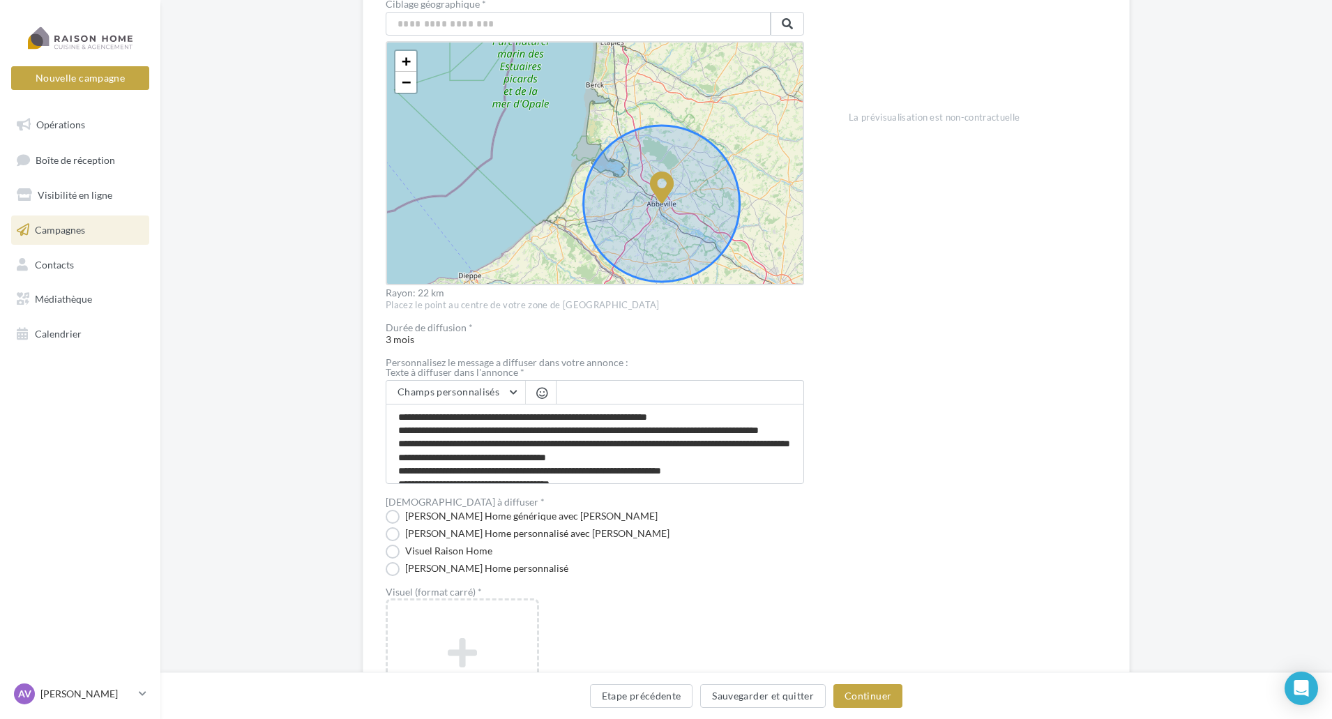
scroll to position [558, 0]
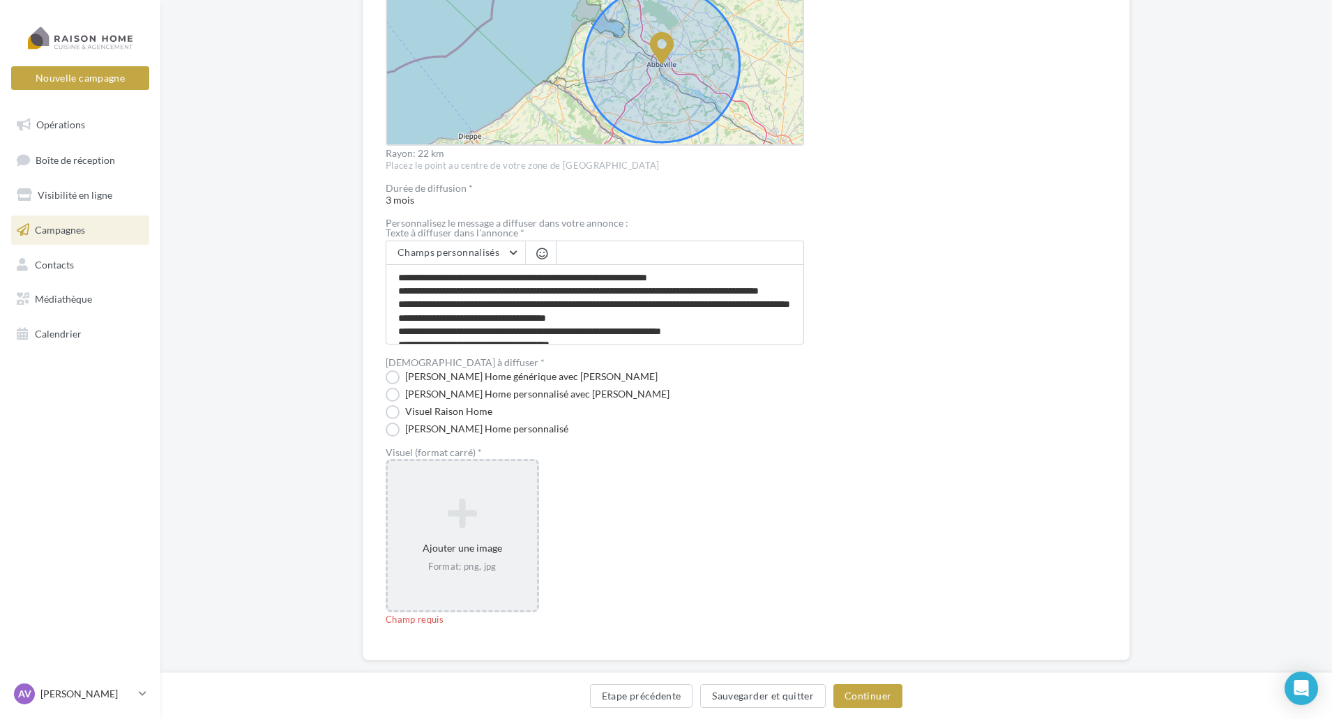
click at [468, 502] on icon at bounding box center [462, 513] width 138 height 33
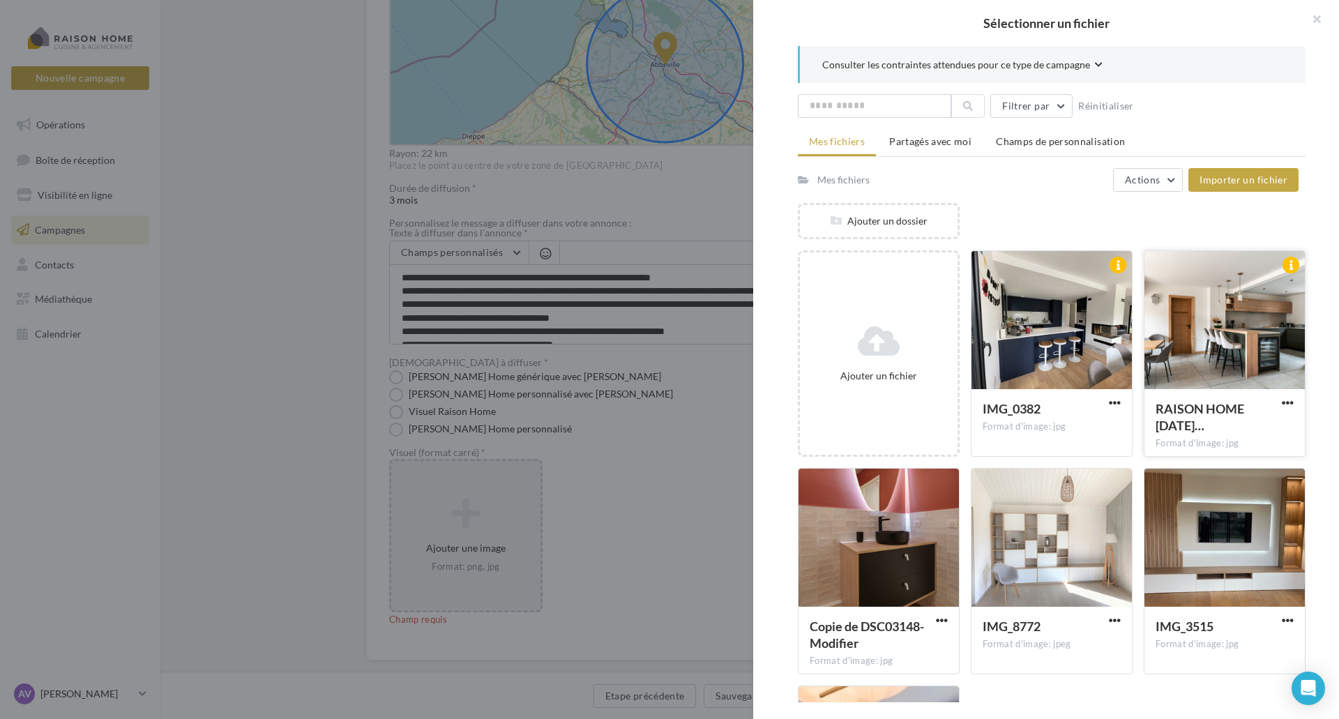
click at [1195, 343] on div at bounding box center [1224, 320] width 160 height 139
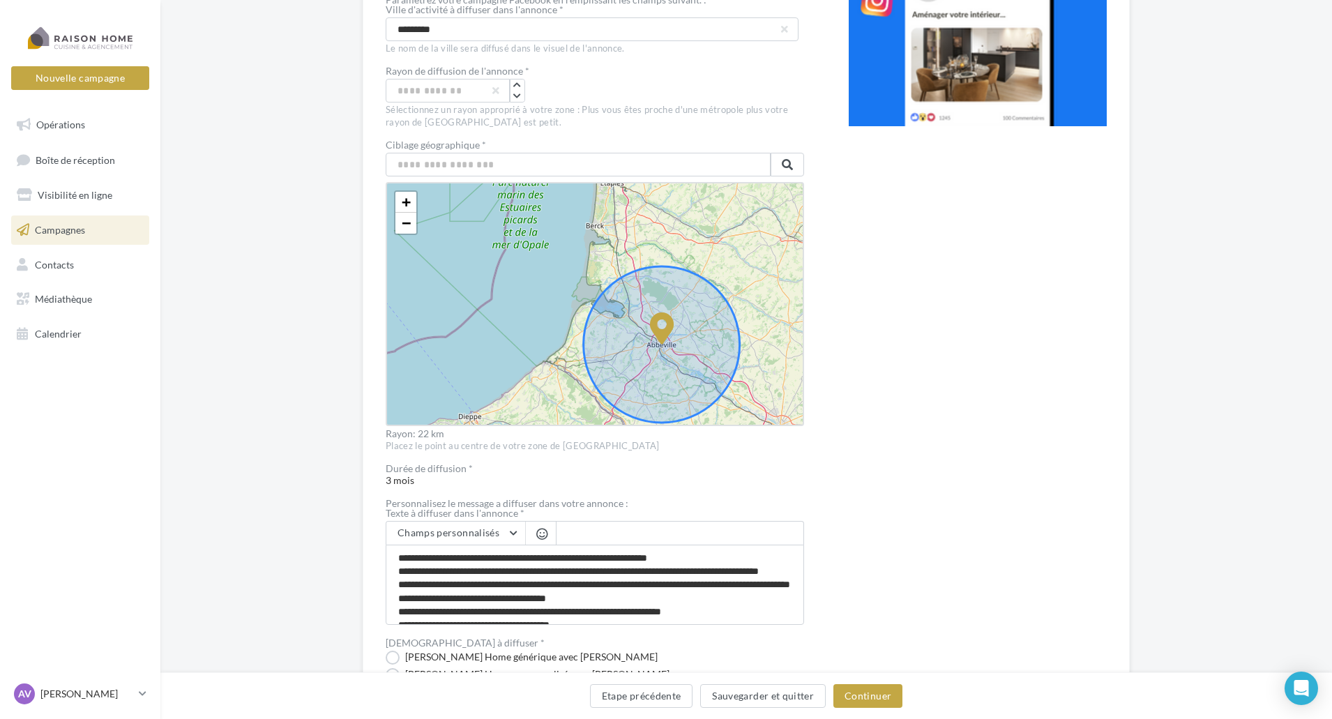
scroll to position [279, 0]
click at [1076, 67] on img at bounding box center [978, 12] width 258 height 226
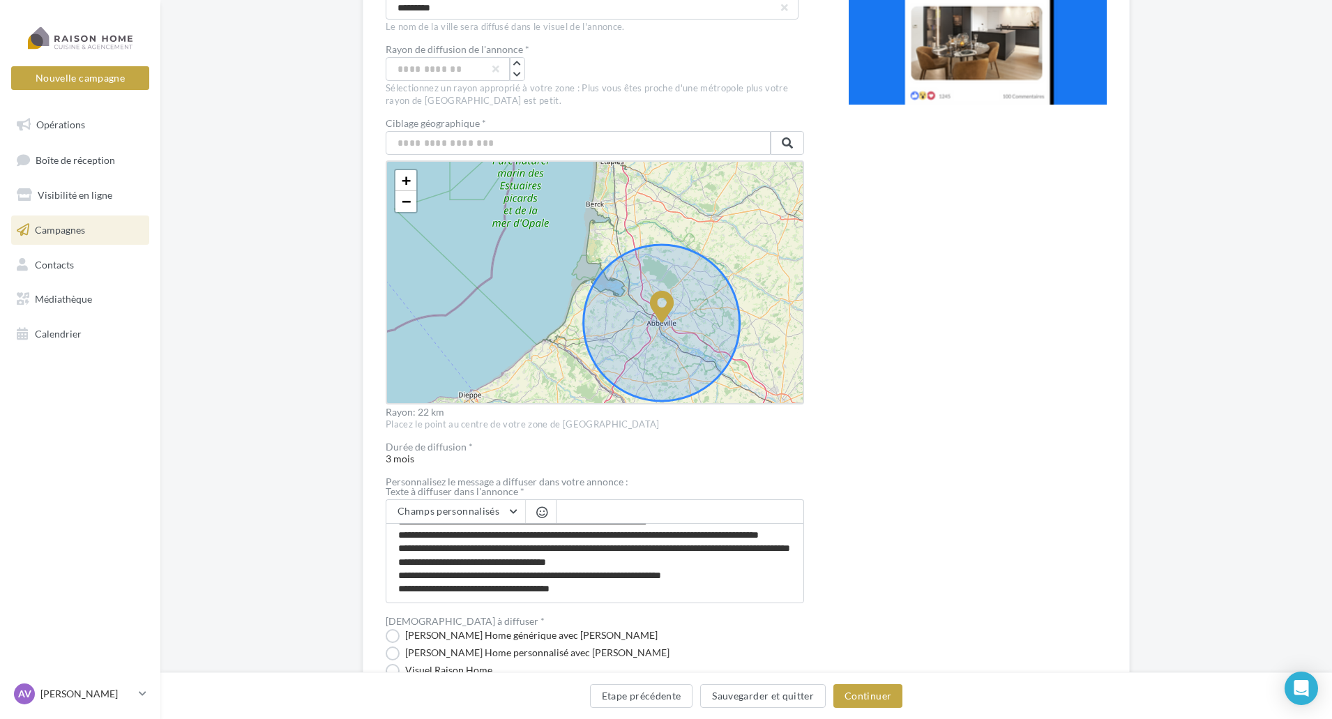
scroll to position [289, 0]
